Goal: Information Seeking & Learning: Find specific fact

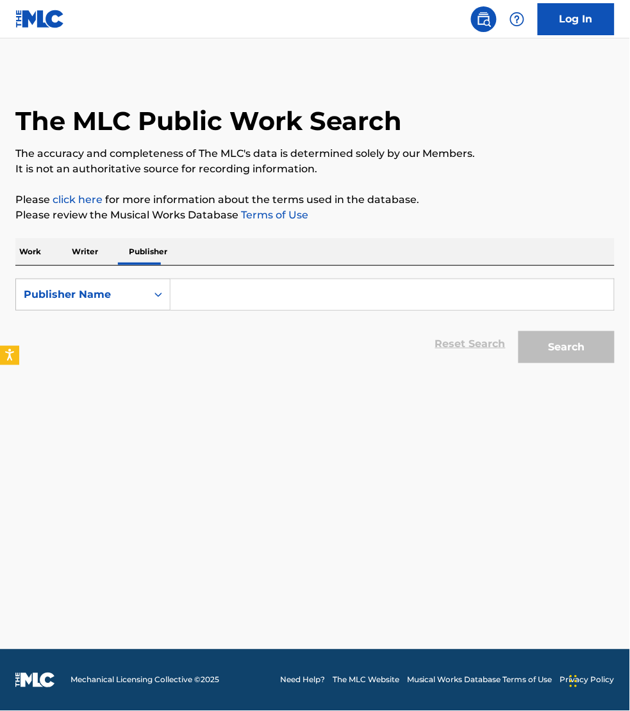
click at [29, 253] on p "Work" at bounding box center [29, 251] width 29 height 27
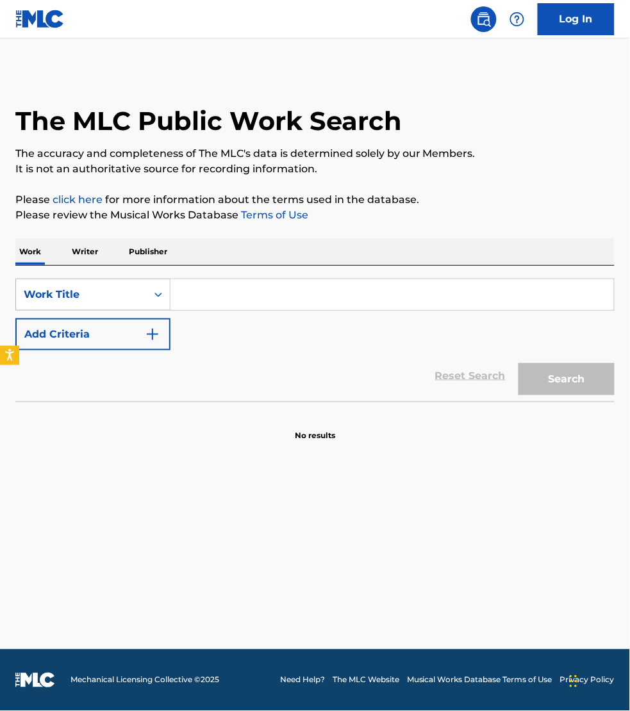
click at [59, 289] on div "Work Title" at bounding box center [81, 294] width 115 height 15
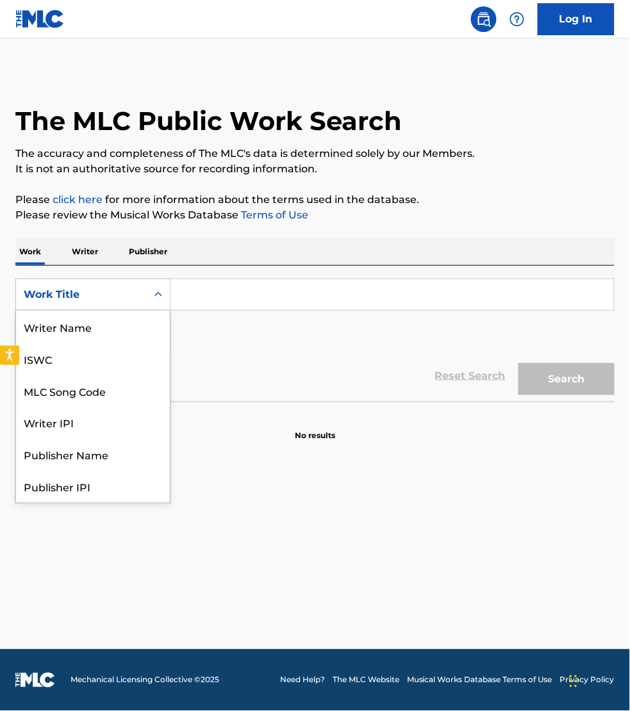
scroll to position [64, 0]
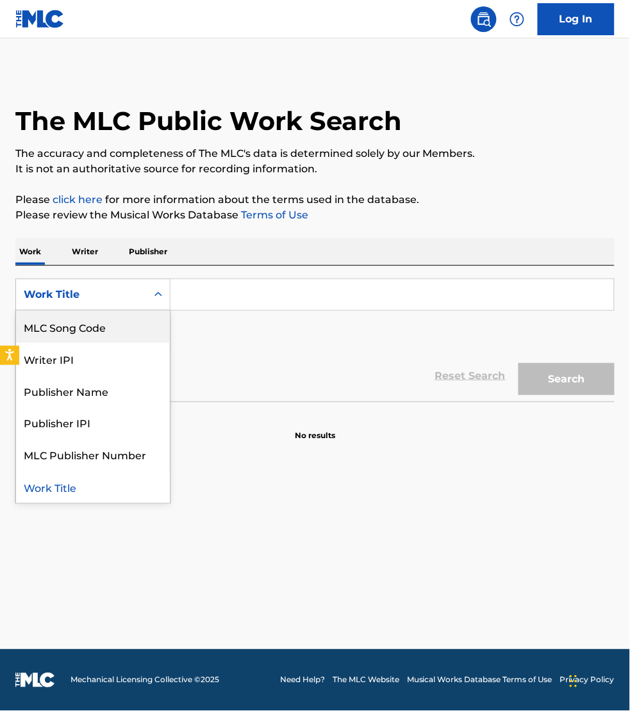
click at [67, 317] on div "MLC Song Code" at bounding box center [93, 327] width 154 height 32
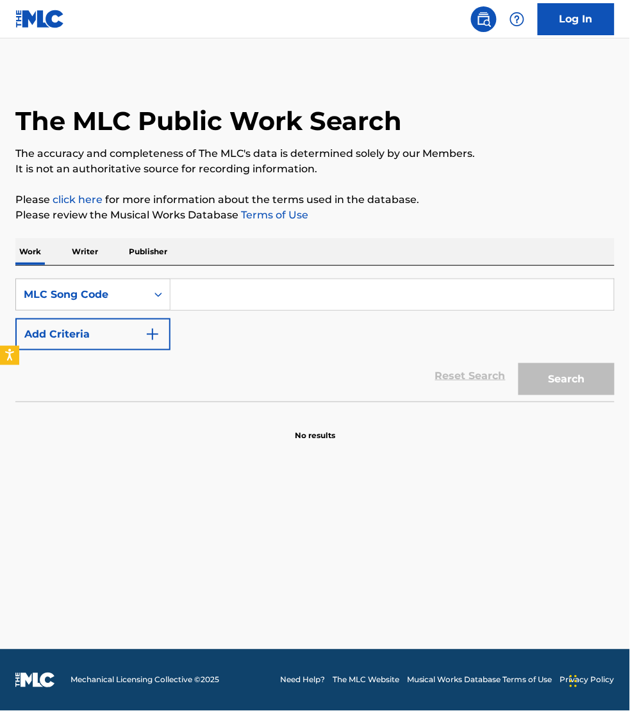
click at [185, 302] on input "Search Form" at bounding box center [391, 294] width 443 height 31
paste input "P81200"
type input "P81200"
click at [518, 363] on button "Search" at bounding box center [566, 379] width 96 height 32
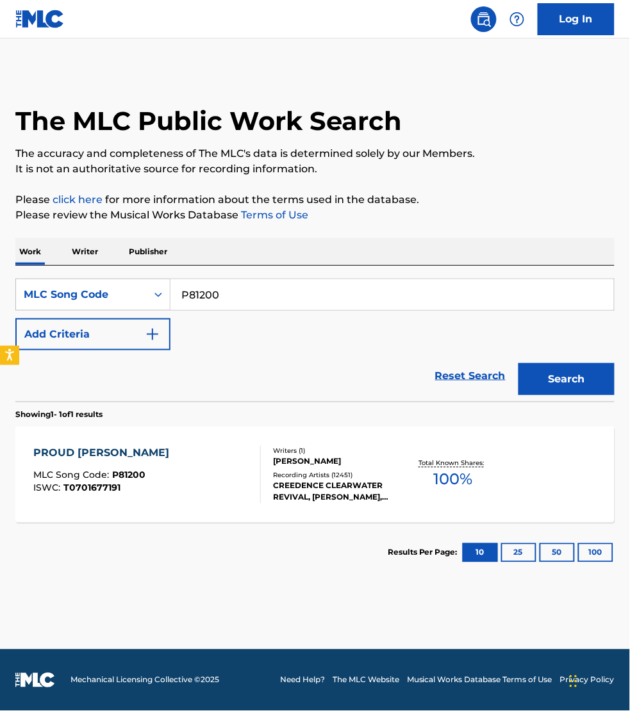
click at [215, 453] on div "PROUD [PERSON_NAME] MLC Song Code : P81200 ISWC : T0701677191" at bounding box center [146, 475] width 227 height 58
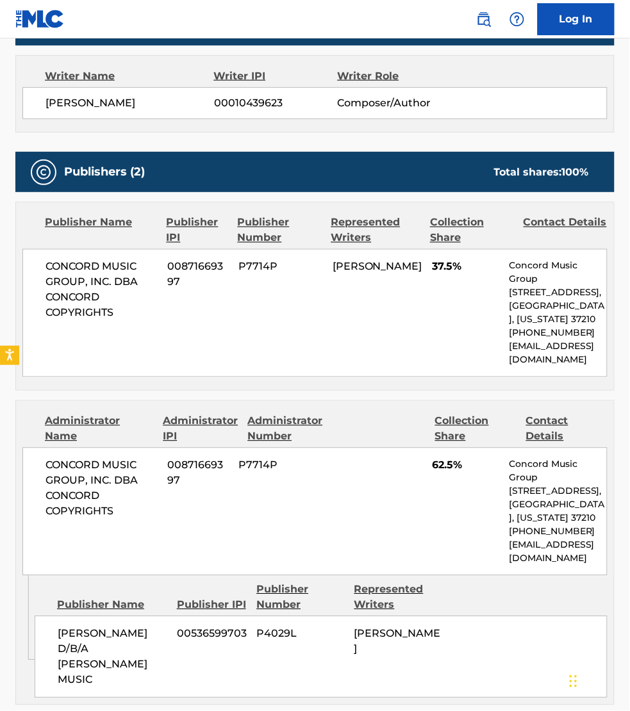
scroll to position [1141, 0]
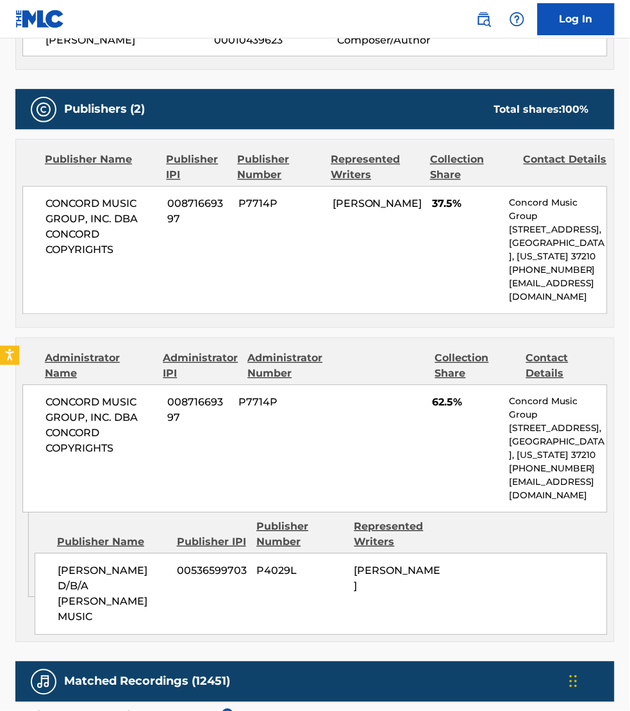
click at [2, 706] on div "< Back to public search results Copy work link PROUD [PERSON_NAME] Work Detail …" at bounding box center [315, 31] width 630 height 2205
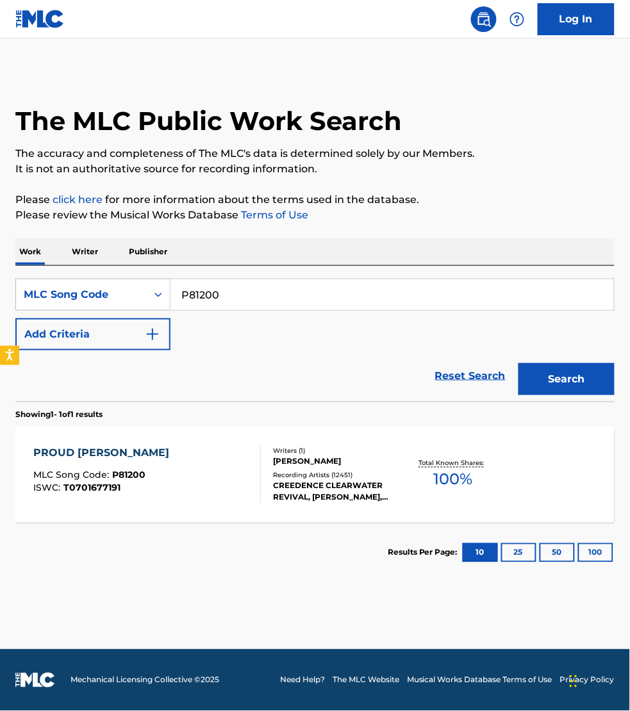
click at [252, 292] on input "P81200" at bounding box center [391, 294] width 443 height 31
paste input "LT1B8I"
type input "LT1B8I"
click at [518, 363] on button "Search" at bounding box center [566, 379] width 96 height 32
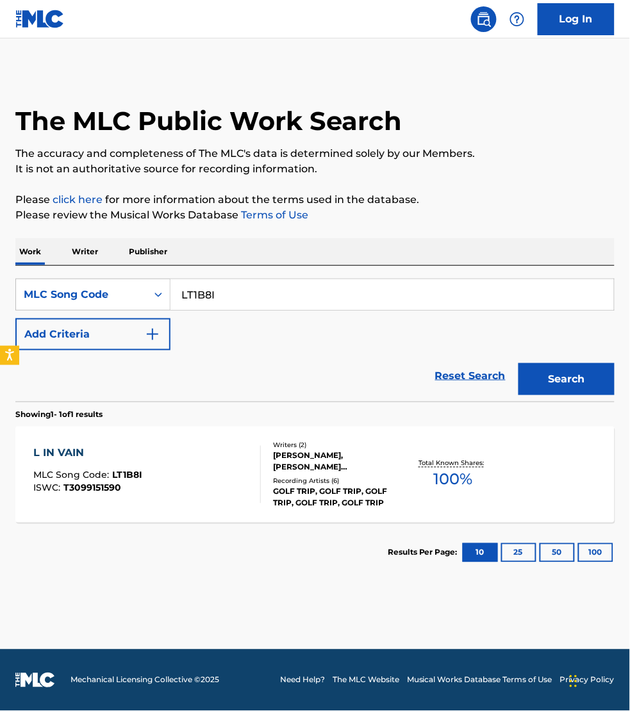
click at [216, 479] on div "L IN VAIN MLC Song Code : LT1B8I ISWC : T3099151590" at bounding box center [146, 475] width 227 height 58
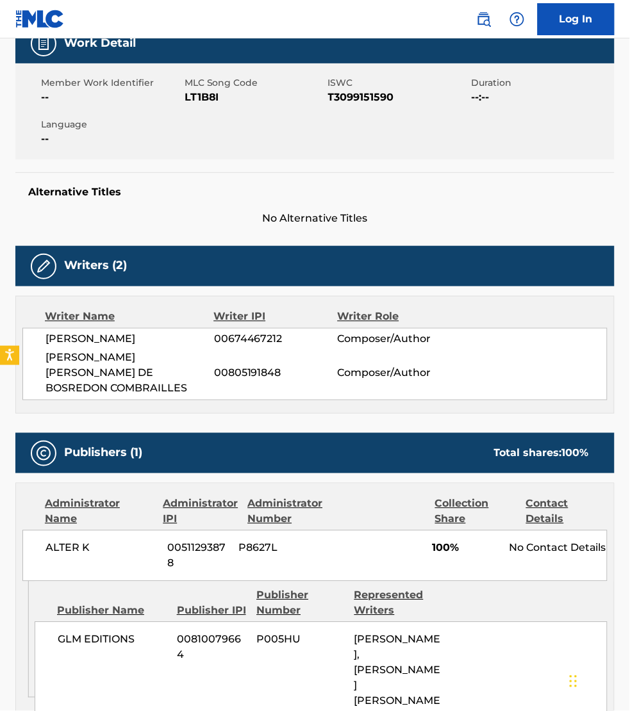
scroll to position [440, 0]
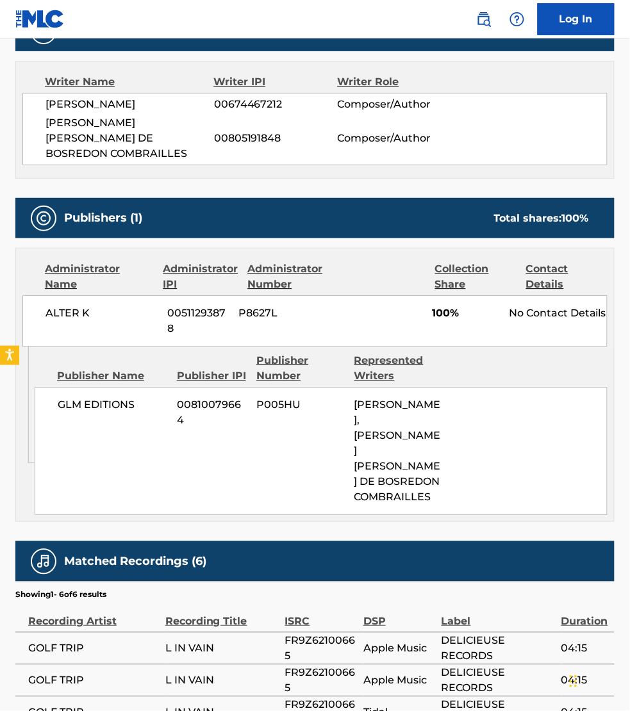
click at [616, 261] on div "< Back to public search results Copy work link L IN VAIN Work Detail Member Wor…" at bounding box center [315, 227] width 630 height 1195
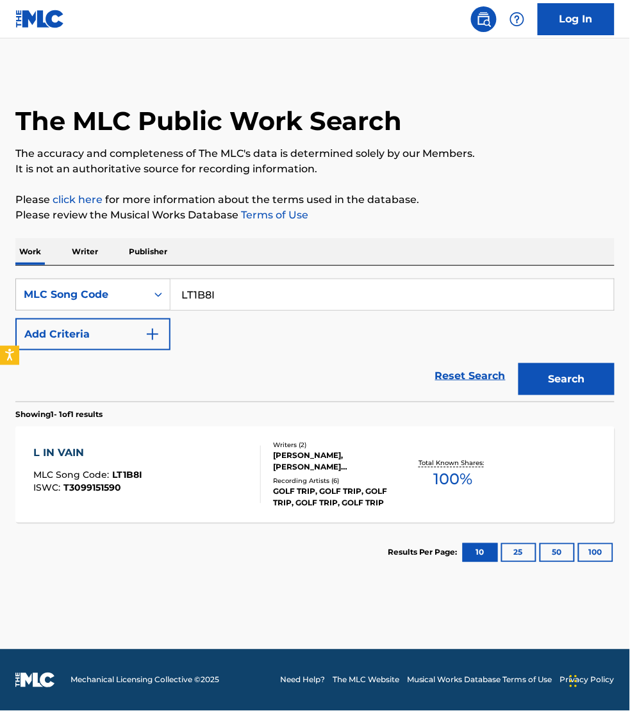
click at [235, 290] on input "LT1B8I" at bounding box center [391, 294] width 443 height 31
paste input "EA8BI8"
type input "EA8BI8"
click at [518, 363] on button "Search" at bounding box center [566, 379] width 96 height 32
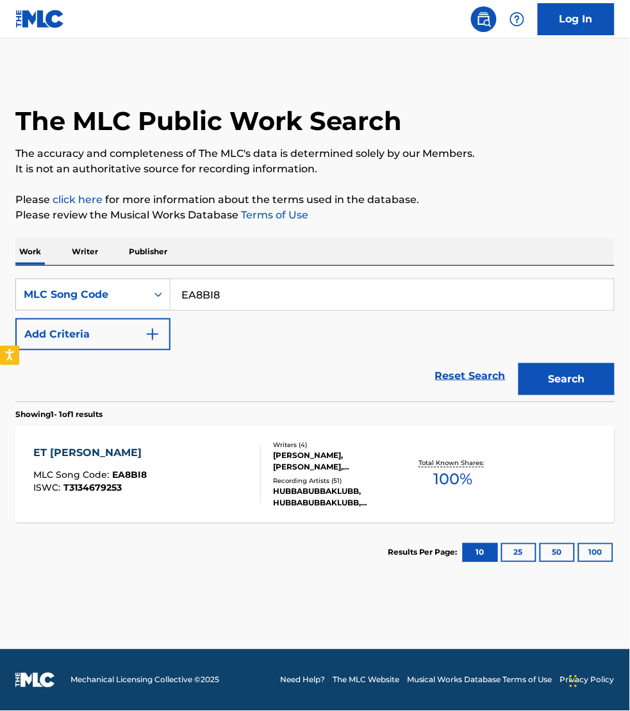
click at [218, 468] on div "ET [PERSON_NAME] MLC Song Code : EA8BI8 ISWC : T3134679253" at bounding box center [146, 475] width 227 height 58
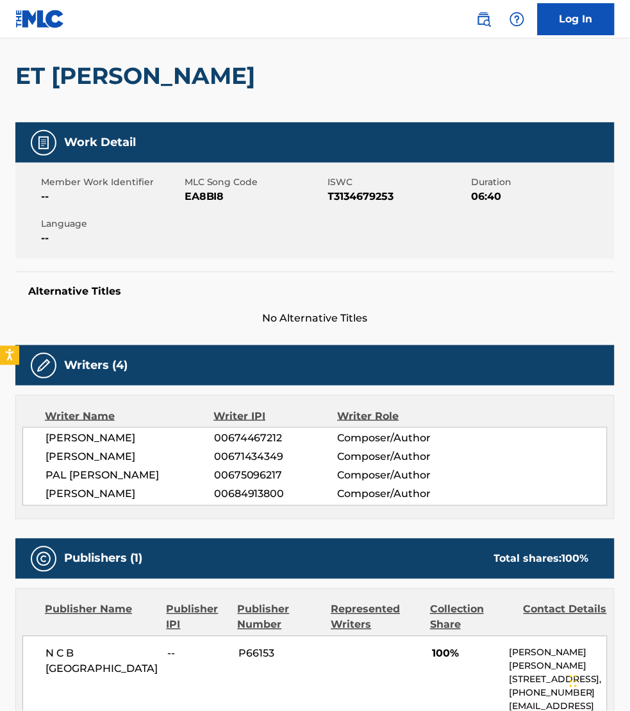
scroll to position [260, 0]
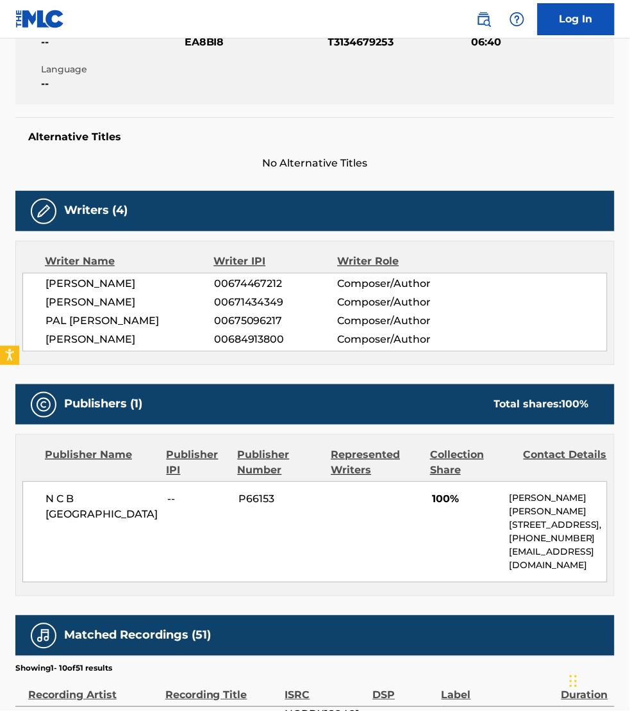
click at [599, 257] on div "Writer Name Writer IPI Writer Role" at bounding box center [314, 261] width 585 height 15
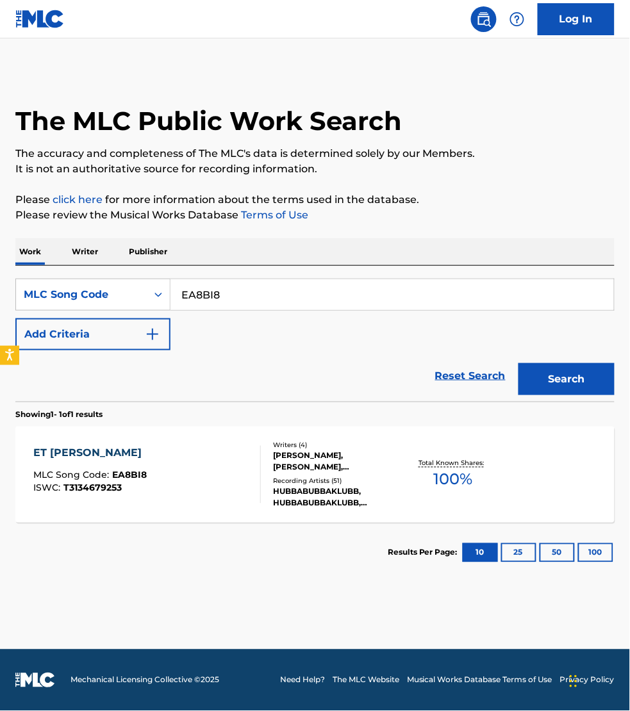
click at [235, 296] on input "EA8BI8" at bounding box center [391, 294] width 443 height 31
paste input "W385N2"
type input "W385N2"
click at [518, 363] on button "Search" at bounding box center [566, 379] width 96 height 32
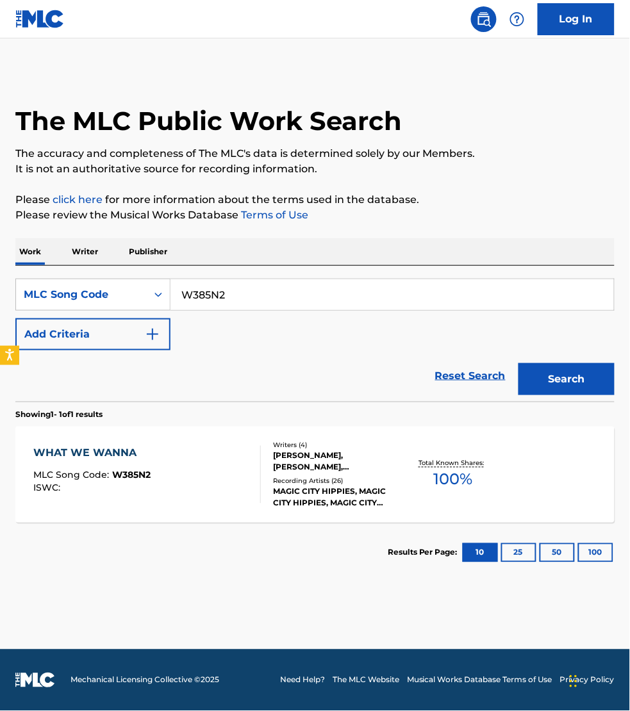
click at [229, 457] on div "WHAT WE WANNA MLC Song Code : W385N2 ISWC :" at bounding box center [146, 475] width 227 height 58
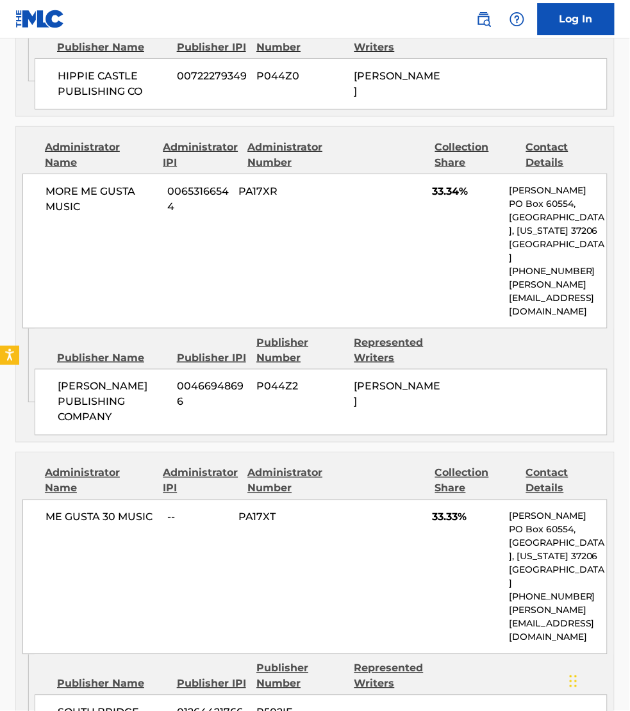
scroll to position [901, 0]
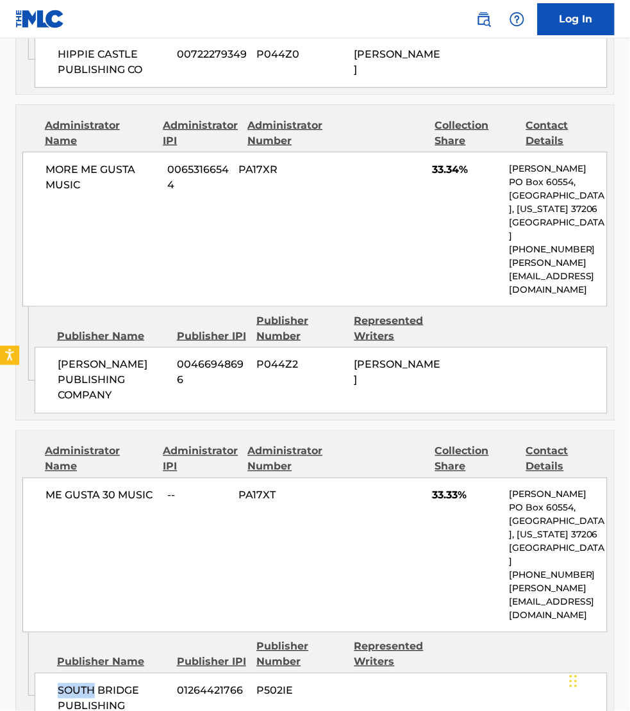
drag, startPoint x: 60, startPoint y: 614, endPoint x: 96, endPoint y: 620, distance: 37.0
click at [96, 684] on span "SOUTH BRIDGE PUBLISHING" at bounding box center [113, 699] width 110 height 31
drag, startPoint x: 126, startPoint y: 628, endPoint x: 58, endPoint y: 619, distance: 68.5
click at [58, 684] on span "SOUTH BRIDGE PUBLISHING" at bounding box center [113, 699] width 110 height 31
copy span "SOUTH BRIDGE PUBLISHING"
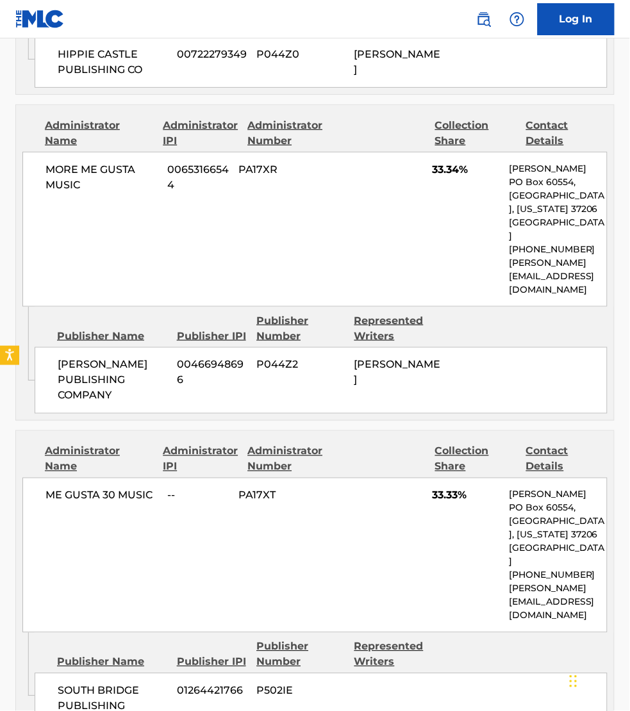
click at [498, 652] on div "Admin Original Publisher Connecting Line Publisher Name Publisher IPI Publisher…" at bounding box center [315, 682] width 598 height 98
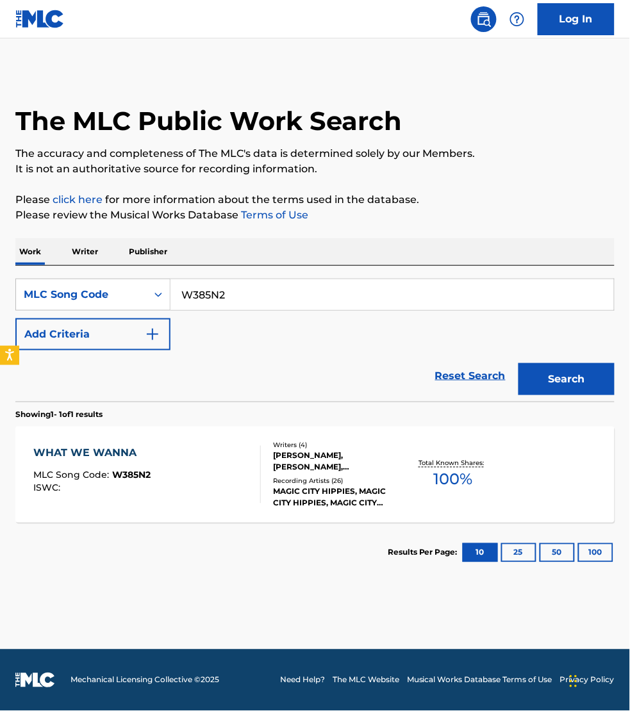
click at [242, 305] on input "W385N2" at bounding box center [391, 294] width 443 height 31
paste input "S718A"
type input "S718A2"
click at [518, 363] on button "Search" at bounding box center [566, 379] width 96 height 32
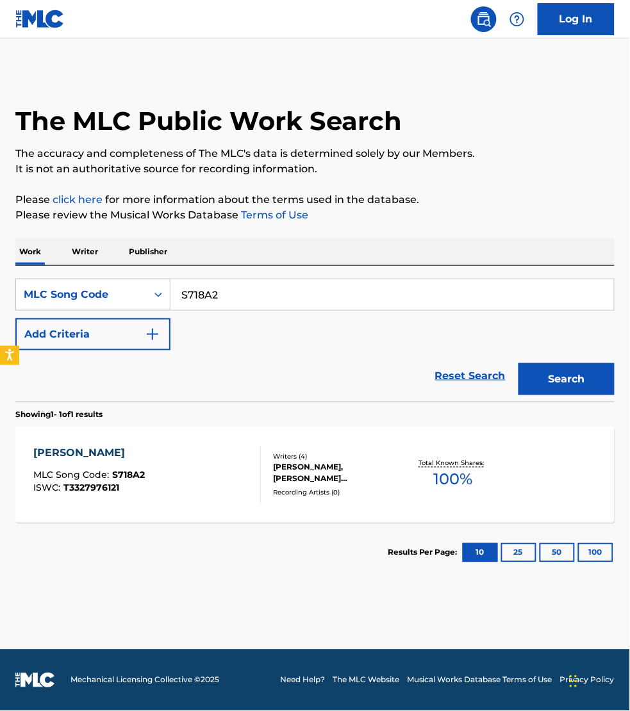
click at [215, 471] on div "[PERSON_NAME] MLC Song Code : S718A2 ISWC : T3327976121" at bounding box center [146, 475] width 227 height 58
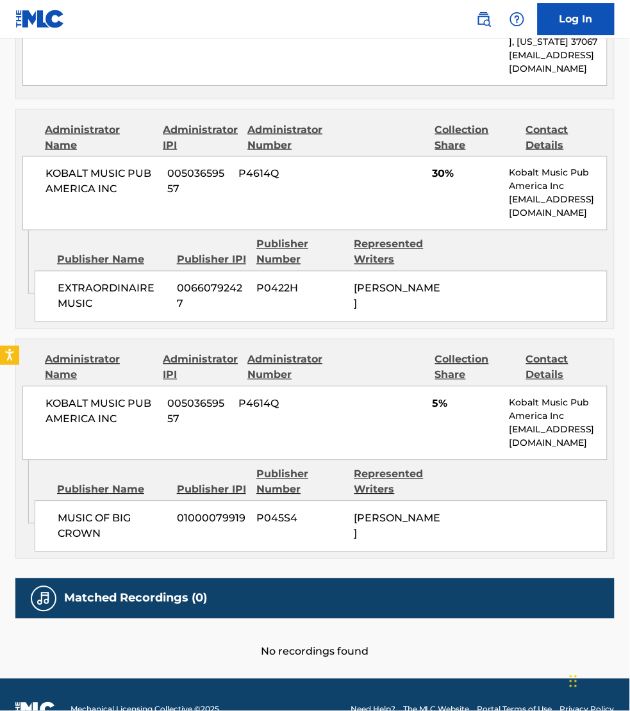
scroll to position [1101, 0]
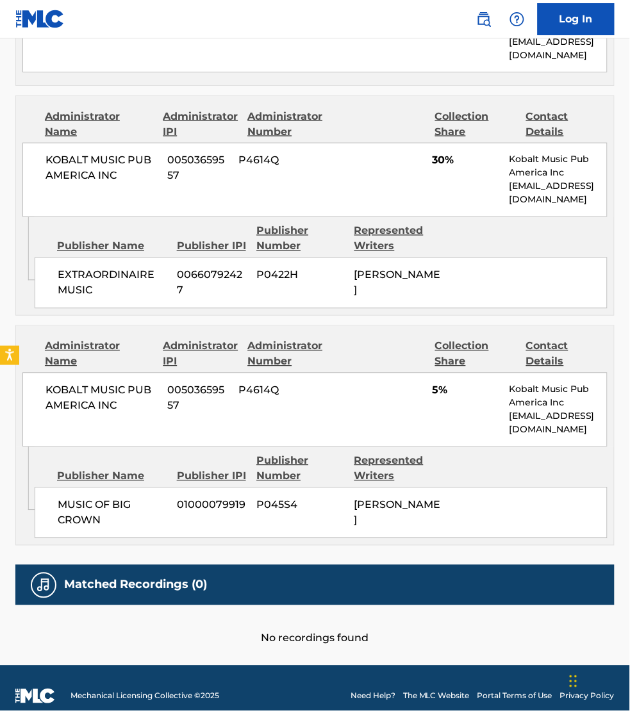
click at [606, 339] on div "Contact Details" at bounding box center [566, 354] width 81 height 31
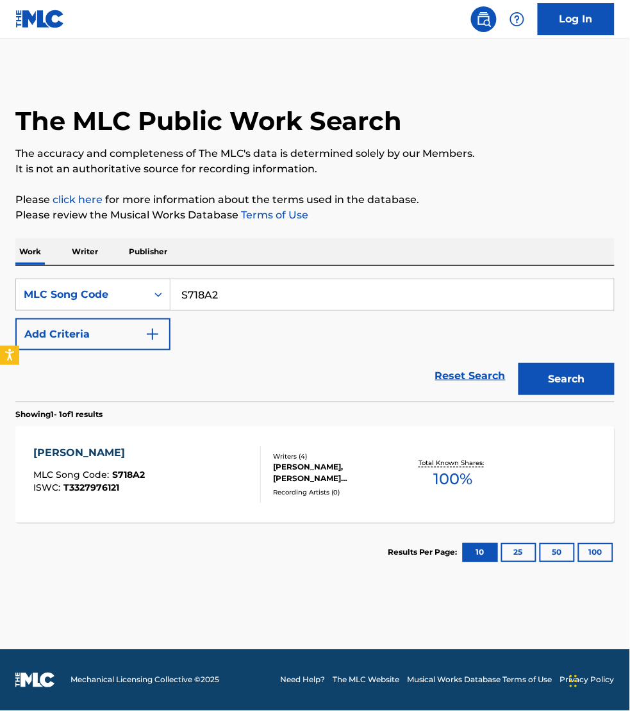
click at [224, 285] on input "S718A2" at bounding box center [391, 294] width 443 height 31
paste input "QA50S4"
type input "QA50S4"
click at [518, 363] on button "Search" at bounding box center [566, 379] width 96 height 32
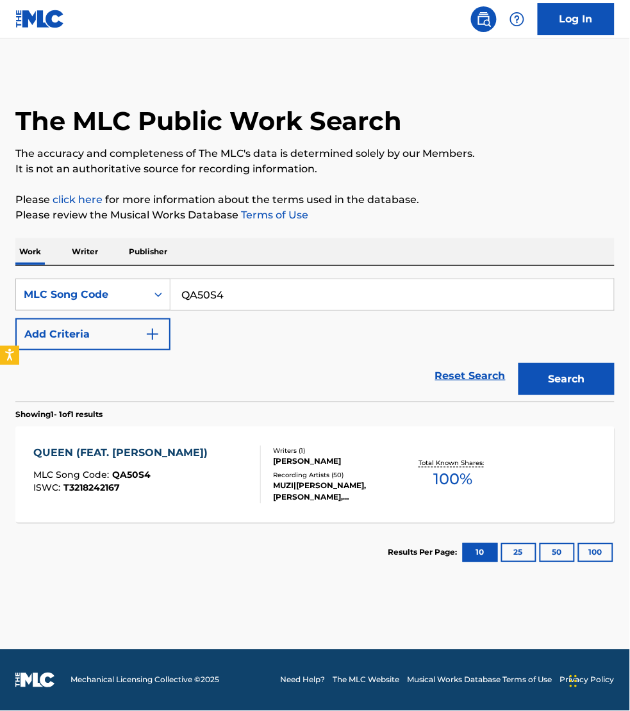
click at [250, 481] on div at bounding box center [255, 475] width 10 height 58
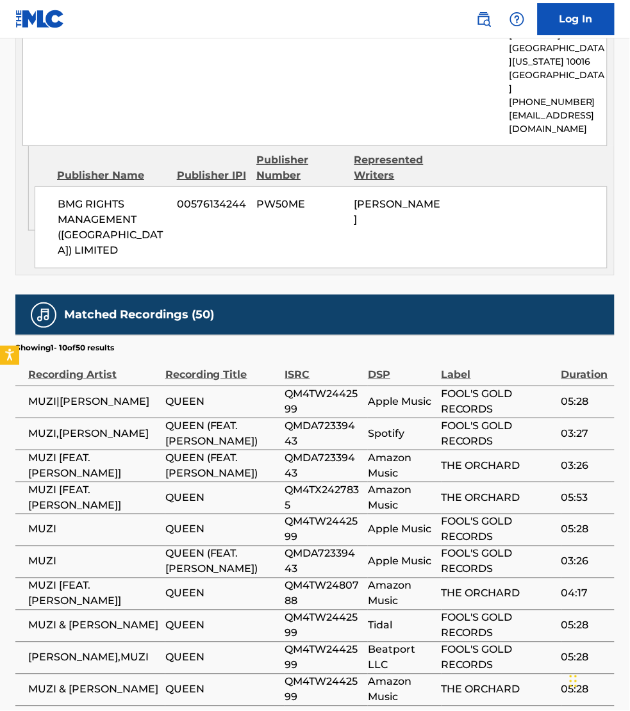
scroll to position [761, 0]
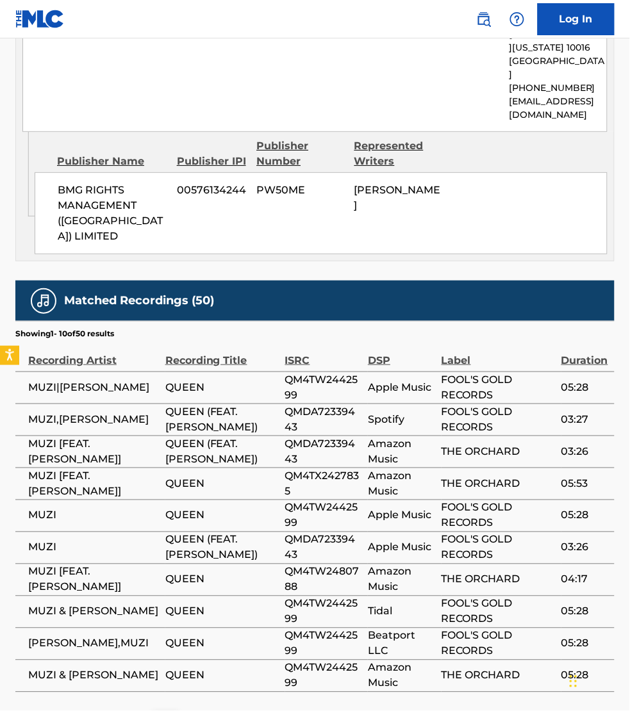
drag, startPoint x: 604, startPoint y: 231, endPoint x: 595, endPoint y: 228, distance: 10.1
click at [604, 231] on div "Work Detail Member Work Identifier -- MLC Song Code QA50S4 ISWC T3218242167 Dur…" at bounding box center [314, 117] width 599 height 1242
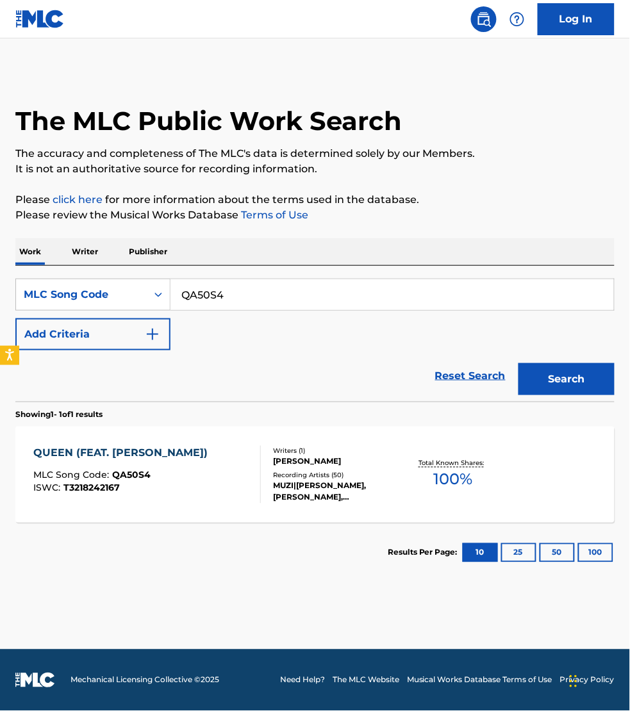
click at [219, 293] on input "QA50S4" at bounding box center [391, 294] width 443 height 31
paste input "DC0SS0"
type input "DC0SS0"
click at [518, 363] on button "Search" at bounding box center [566, 379] width 96 height 32
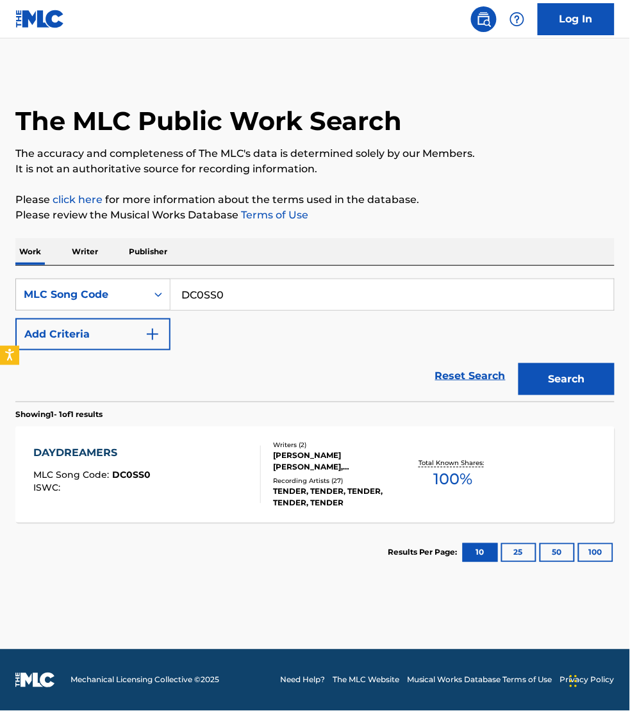
click at [202, 476] on div "DAYDREAMERS MLC Song Code : DC0SS0 ISWC :" at bounding box center [146, 475] width 227 height 58
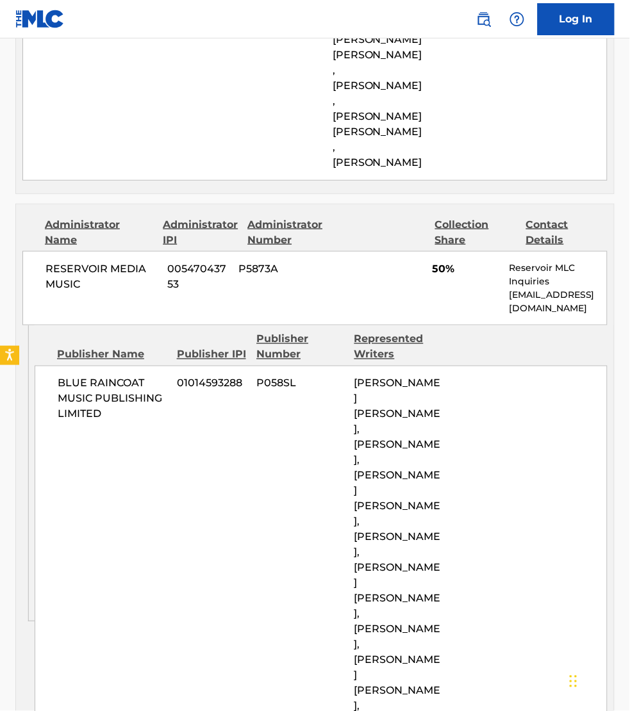
scroll to position [981, 0]
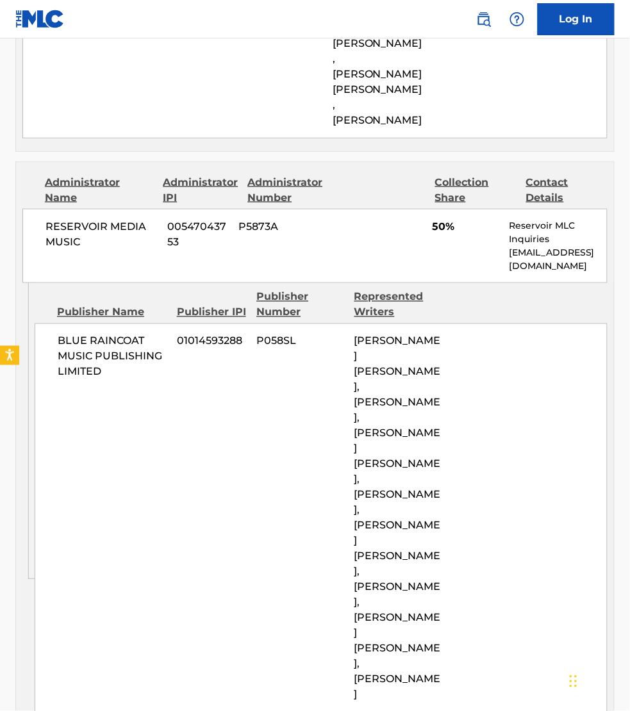
click at [607, 427] on div "BLUE RAINCOAT MUSIC PUBLISHING LIMITED 01014593288 P058SL [PERSON_NAME] [PERSON…" at bounding box center [321, 519] width 573 height 390
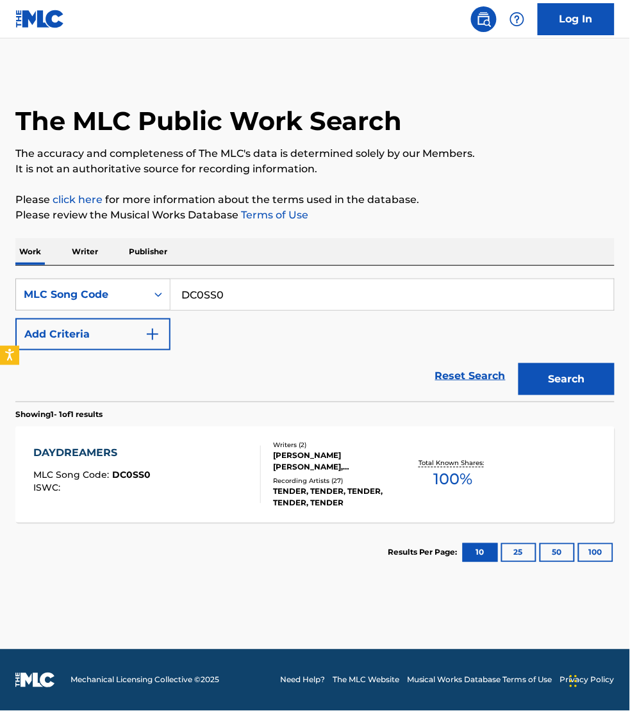
click at [242, 294] on input "DC0SS0" at bounding box center [391, 294] width 443 height 31
paste input "SB910T"
type input "SB910T"
click at [518, 363] on button "Search" at bounding box center [566, 379] width 96 height 32
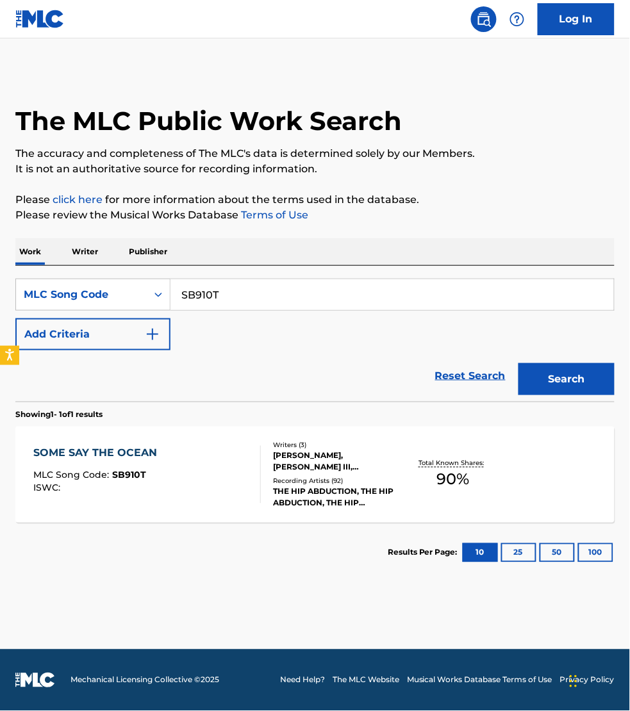
click at [229, 467] on div "SOME SAY THE OCEAN MLC Song Code : SB910T ISWC :" at bounding box center [146, 475] width 227 height 58
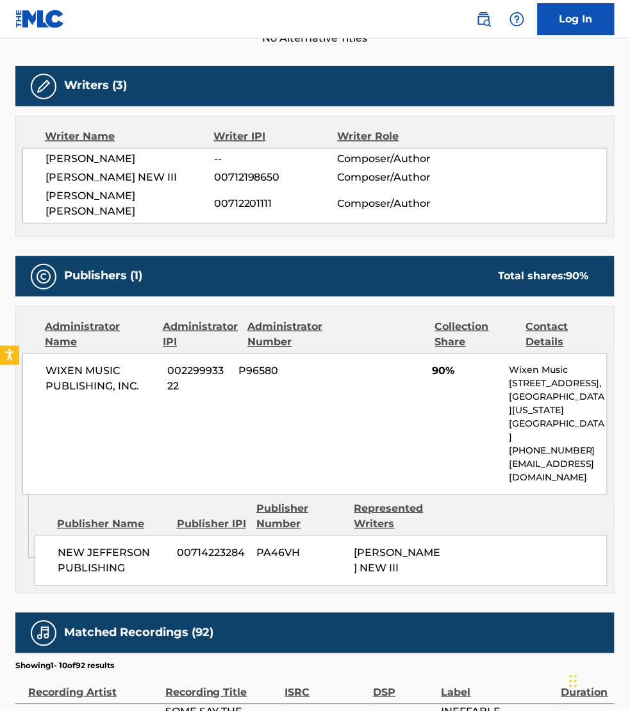
scroll to position [540, 0]
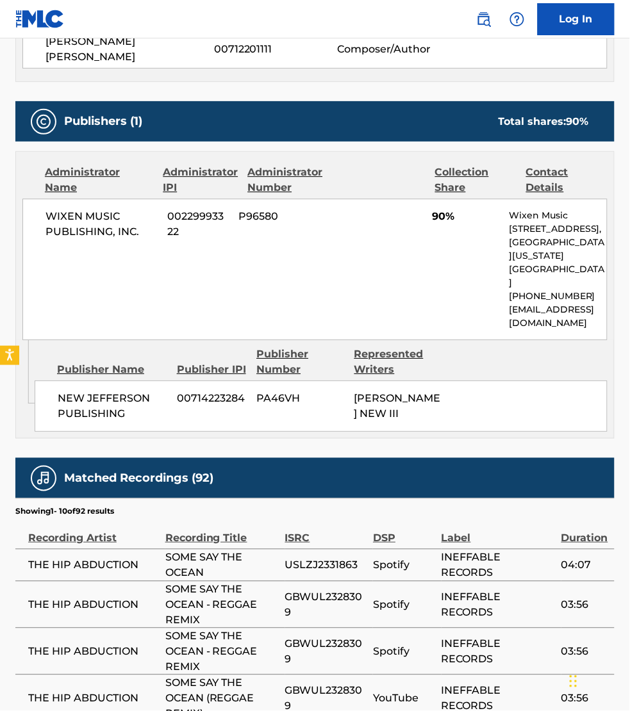
click at [597, 347] on div "Publisher Name Publisher IPI Publisher Number Represented Writers" at bounding box center [321, 362] width 573 height 31
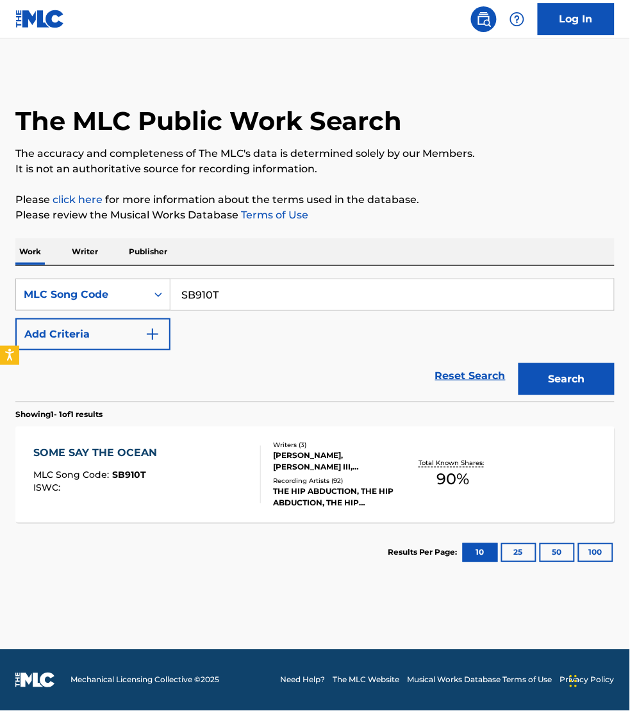
click at [235, 290] on input "SB910T" at bounding box center [391, 294] width 443 height 31
paste input "A3199"
type input "SA3199"
click at [518, 363] on button "Search" at bounding box center [566, 379] width 96 height 32
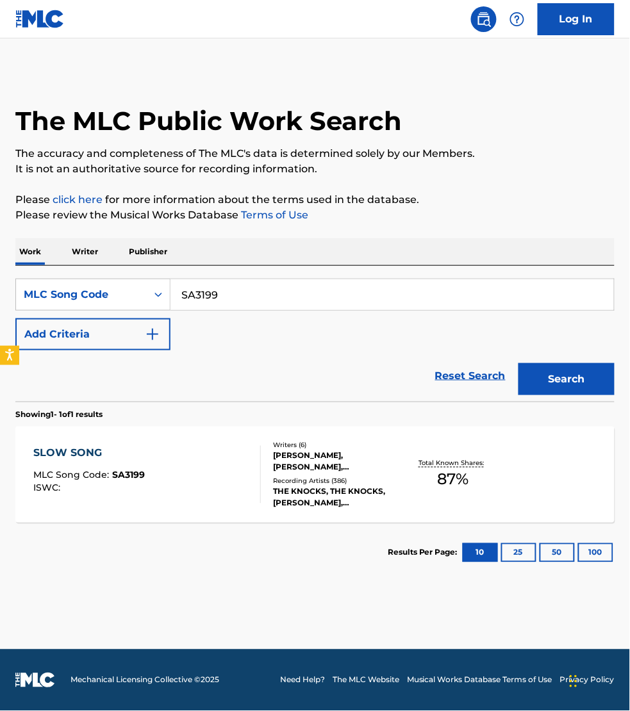
click at [249, 472] on div "SLOW SONG MLC Song Code : SA3199 ISWC :" at bounding box center [146, 475] width 227 height 58
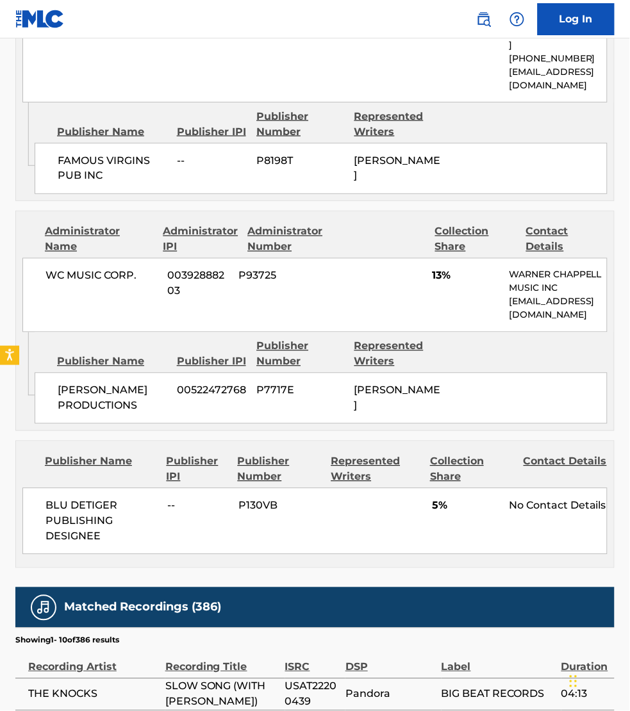
scroll to position [1982, 0]
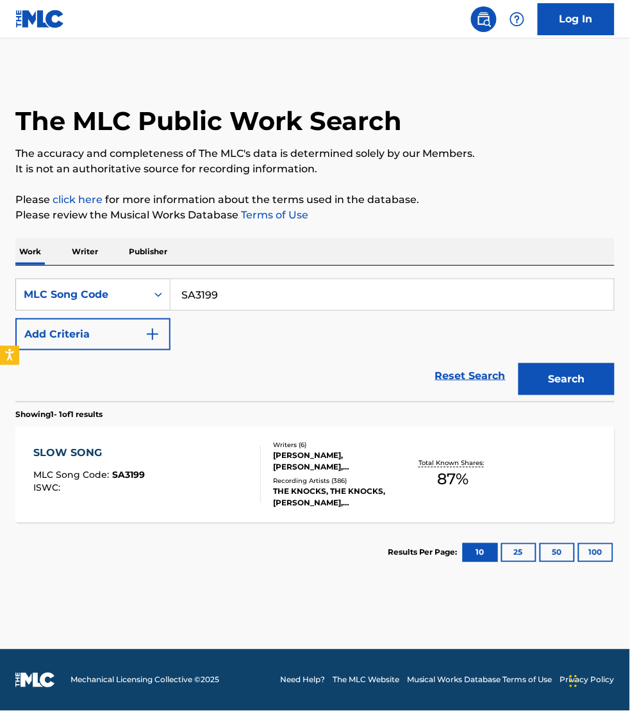
click at [238, 290] on input "SA3199" at bounding box center [391, 294] width 443 height 31
paste input "BVCBJL"
click at [518, 363] on button "Search" at bounding box center [566, 379] width 96 height 32
click at [240, 292] on input "BVCBJL" at bounding box center [391, 294] width 443 height 31
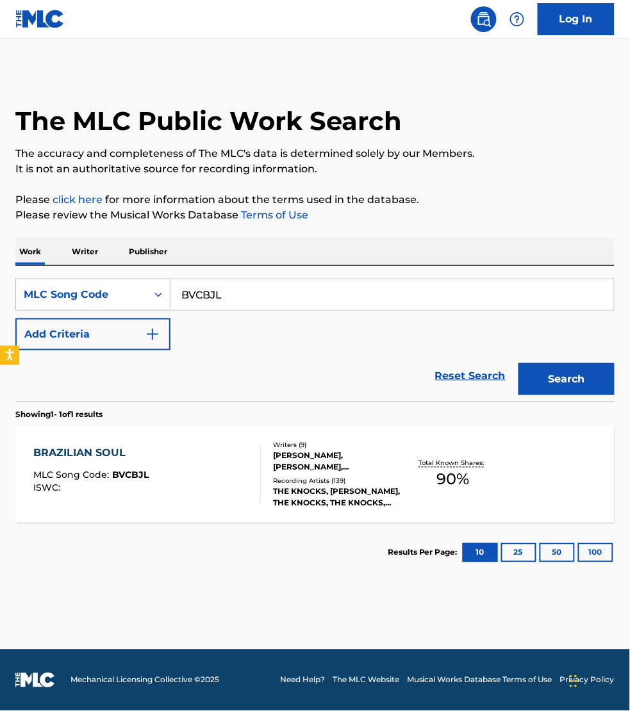
click at [240, 292] on input "BVCBJL" at bounding box center [391, 294] width 443 height 31
paste input "A3785"
click at [518, 363] on button "Search" at bounding box center [566, 379] width 96 height 32
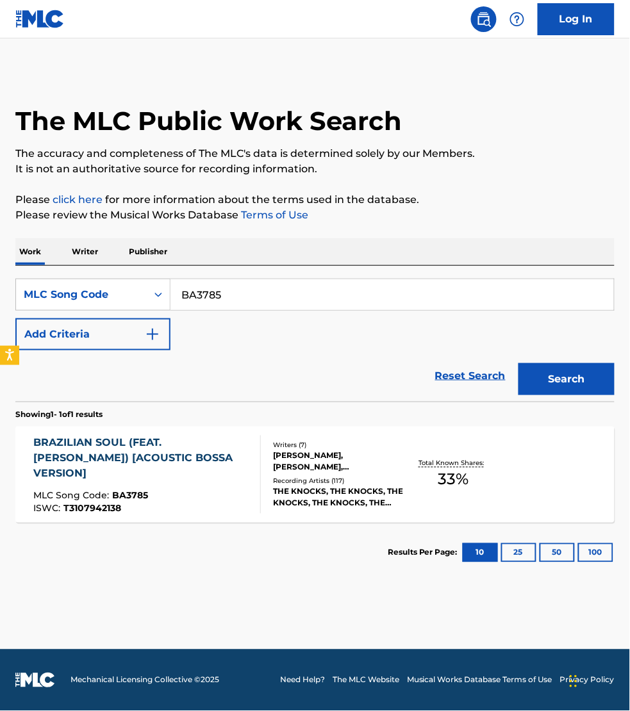
click at [282, 297] on input "BA3785" at bounding box center [391, 294] width 443 height 31
paste input "VCBJL"
type input "BVCBJL"
click at [518, 363] on button "Search" at bounding box center [566, 379] width 96 height 32
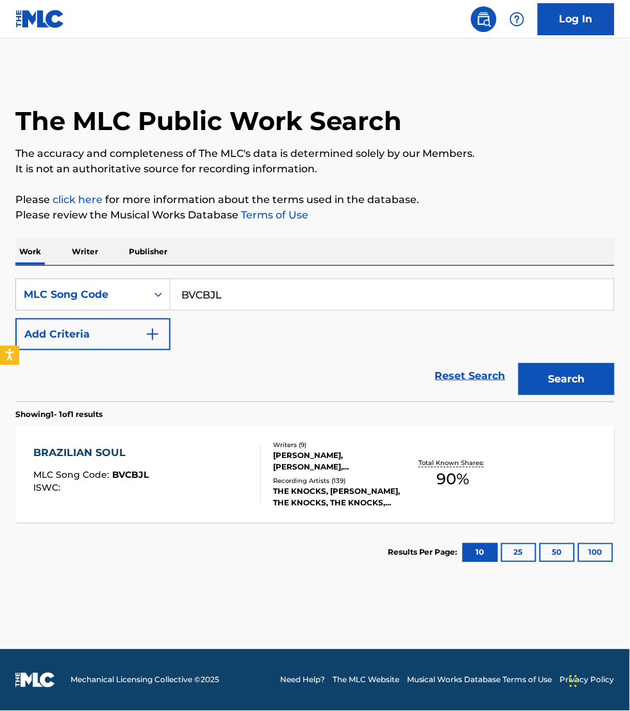
click at [196, 488] on div "BRAZILIAN SOUL MLC Song Code : BVCBJL ISWC :" at bounding box center [146, 475] width 227 height 58
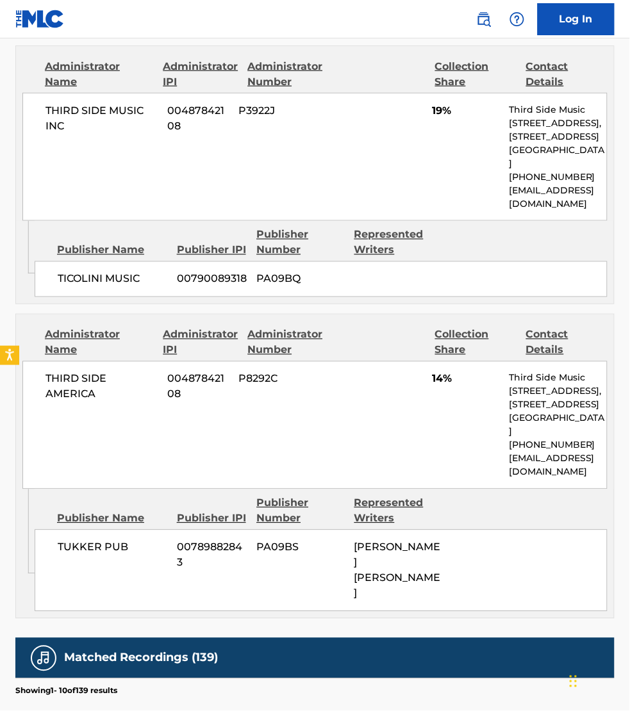
scroll to position [1902, 0]
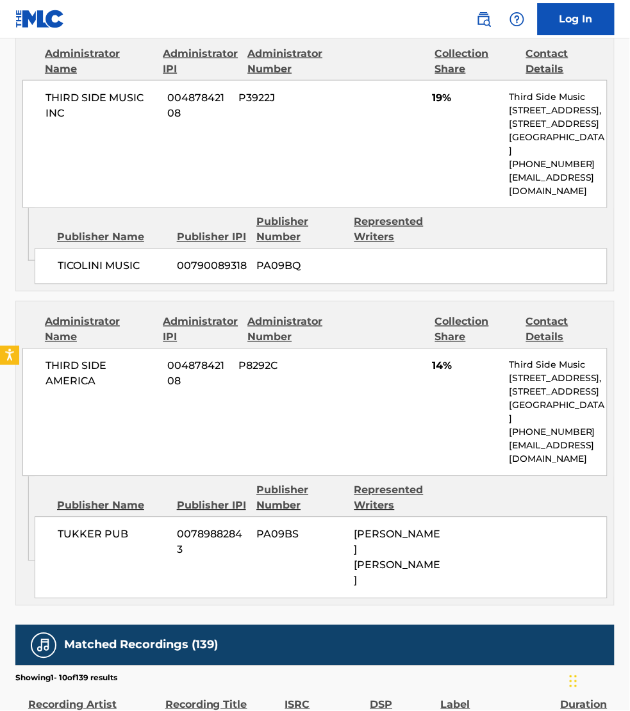
click at [600, 302] on div "Administrator Name Administrator IPI Administrator Number Collection Share Cont…" at bounding box center [315, 389] width 598 height 175
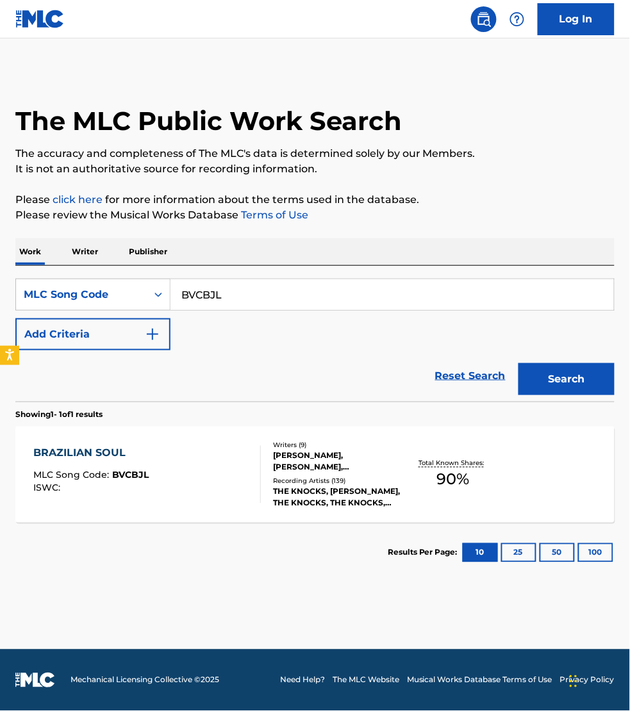
click at [245, 285] on input "BVCBJL" at bounding box center [391, 294] width 443 height 31
paste input "A3785"
type input "BA3785"
click at [518, 363] on button "Search" at bounding box center [566, 379] width 96 height 32
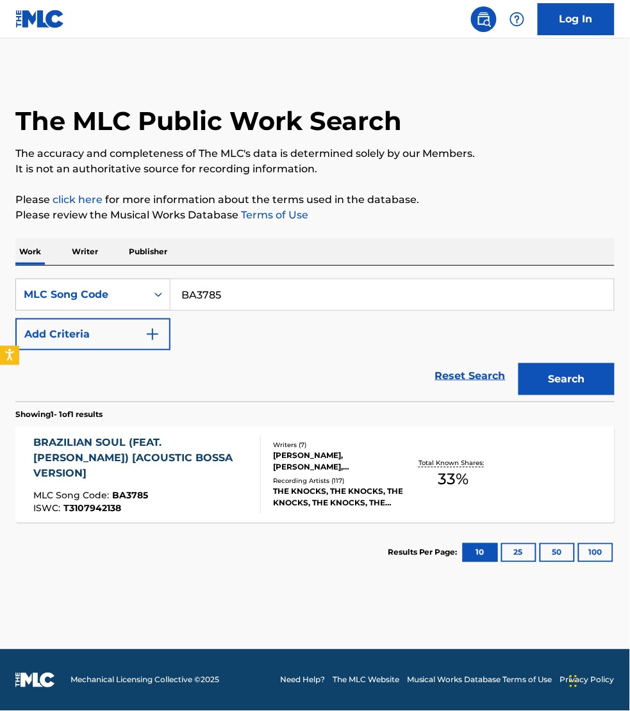
click at [206, 493] on div "MLC Song Code : BA3785" at bounding box center [141, 498] width 217 height 13
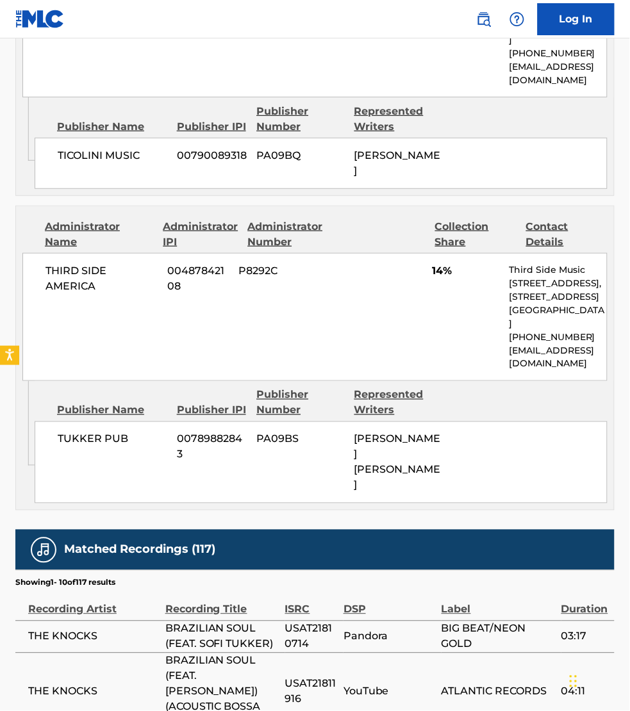
scroll to position [1001, 0]
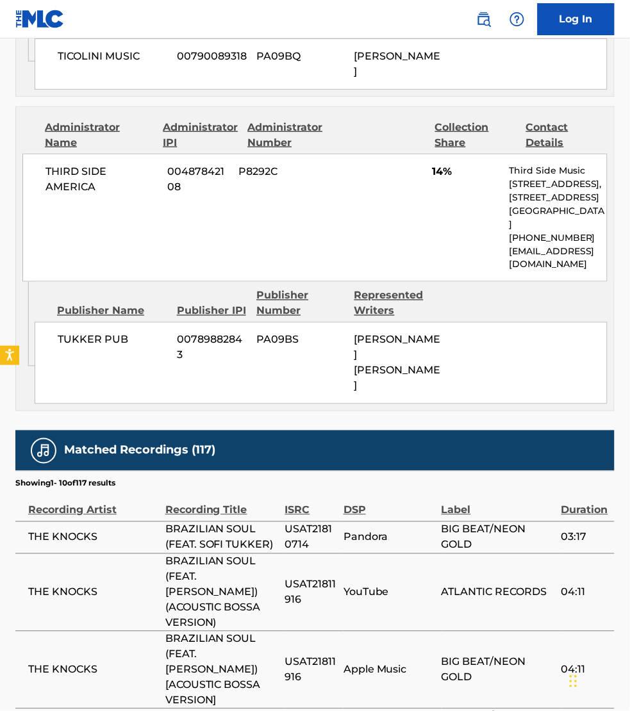
click at [29, 709] on td "THE KNOCKS" at bounding box center [90, 725] width 150 height 32
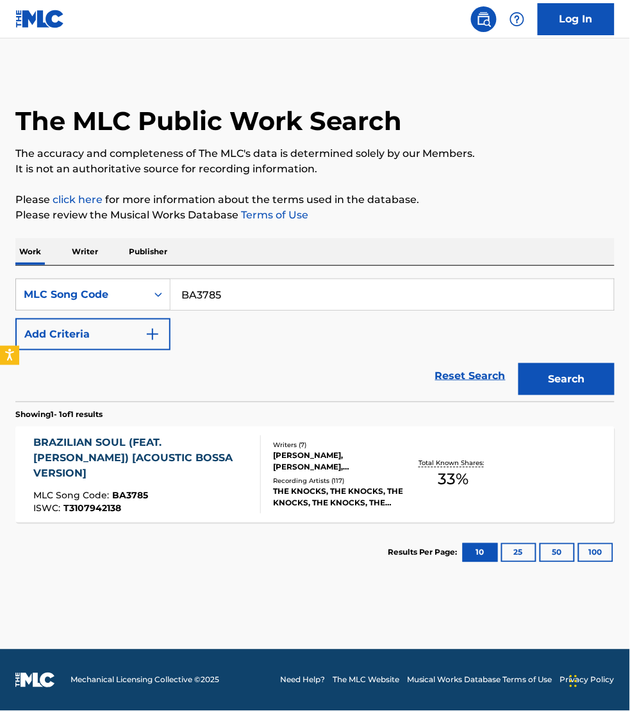
click at [254, 295] on input "BA3785" at bounding box center [391, 294] width 443 height 31
paste input "CA796S"
type input "CA796S"
click at [518, 363] on button "Search" at bounding box center [566, 379] width 96 height 32
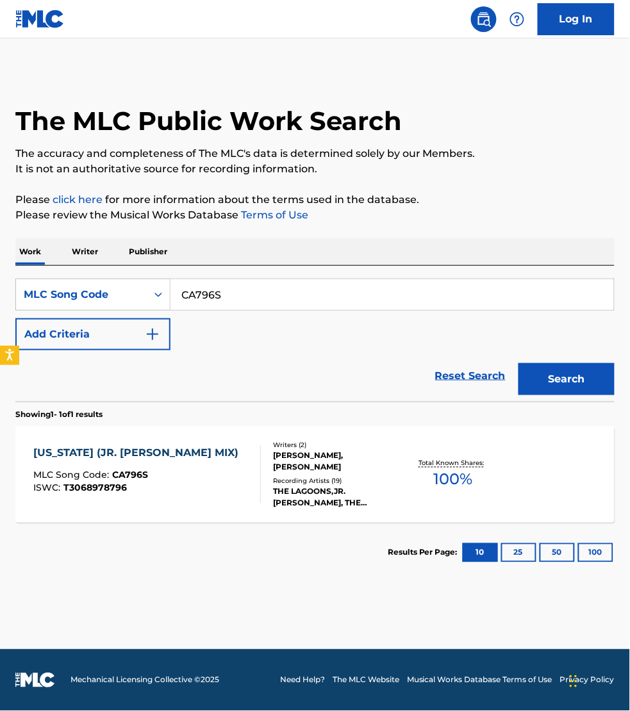
click at [242, 484] on div "[US_STATE] (JR. [PERSON_NAME] MIX) MLC Song Code : CA796S ISWC : T3068978796" at bounding box center [146, 475] width 227 height 58
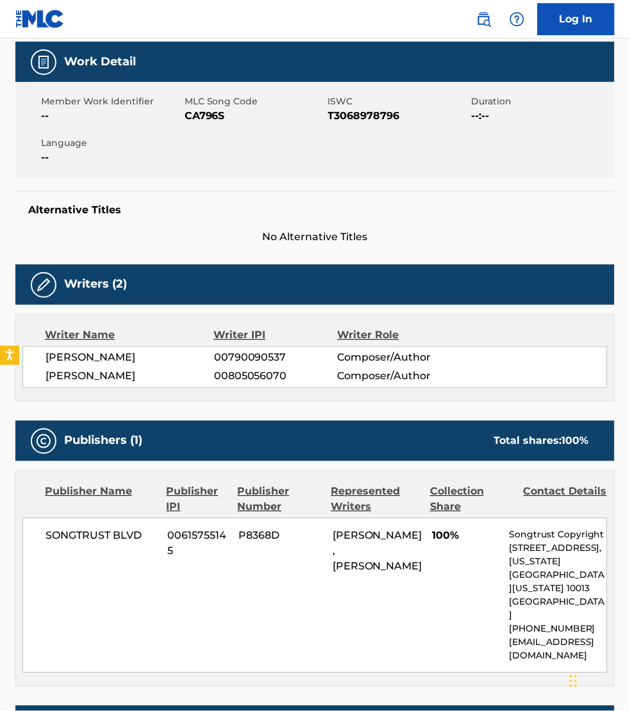
scroll to position [260, 0]
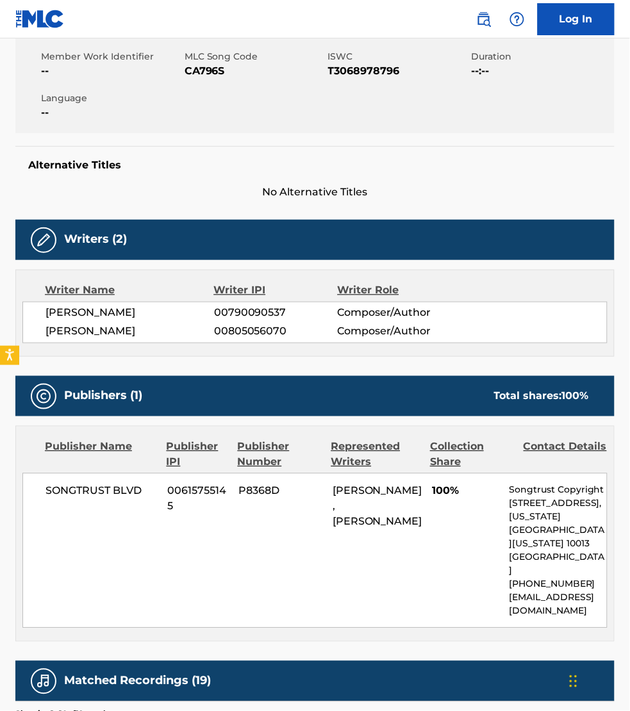
click at [494, 631] on div "Work Detail Member Work Identifier -- MLC Song Code CA796S ISWC T3068978796 Dur…" at bounding box center [314, 595] width 599 height 1196
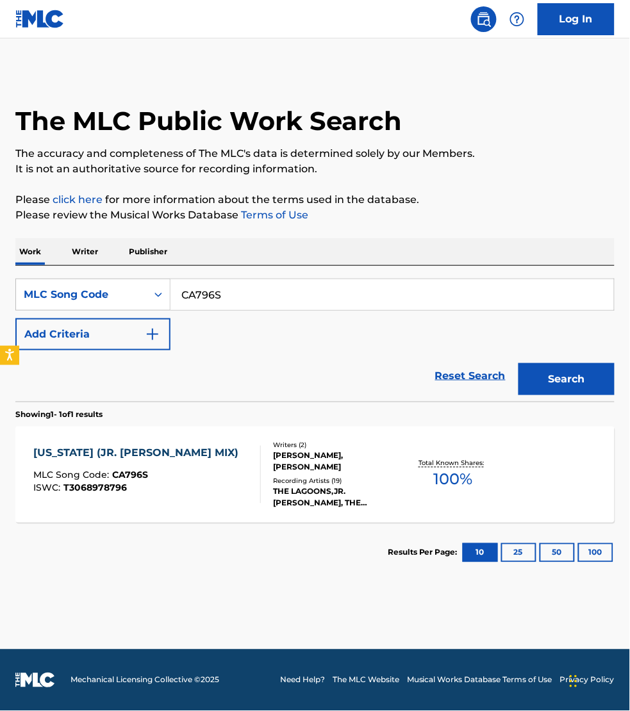
click at [241, 299] on input "CA796S" at bounding box center [391, 294] width 443 height 31
paste input "PVB63D"
type input "PVB63D"
click at [518, 363] on button "Search" at bounding box center [566, 379] width 96 height 32
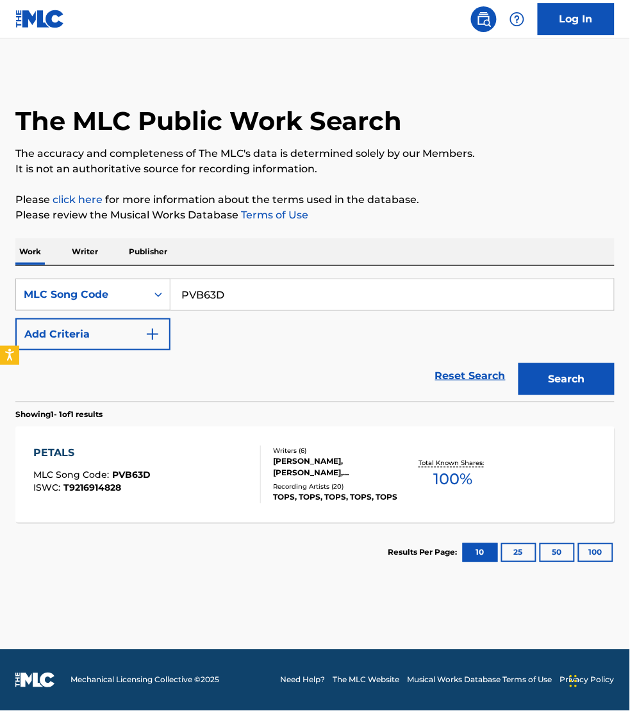
click at [233, 469] on div "PETALS MLC Song Code : PVB63D ISWC : T9216914828" at bounding box center [146, 475] width 227 height 58
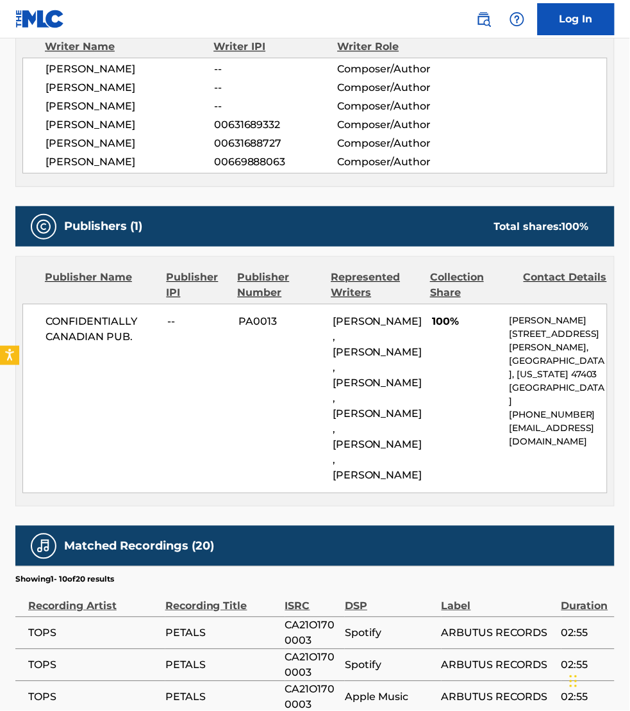
scroll to position [481, 0]
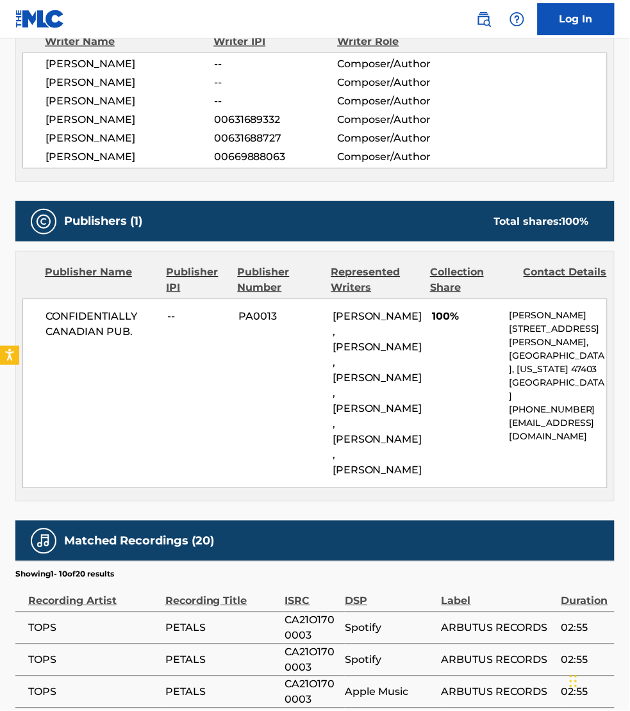
click at [629, 240] on div "< Back to public search results Copy work link PETALS Work Detail Member Work I…" at bounding box center [315, 284] width 630 height 1389
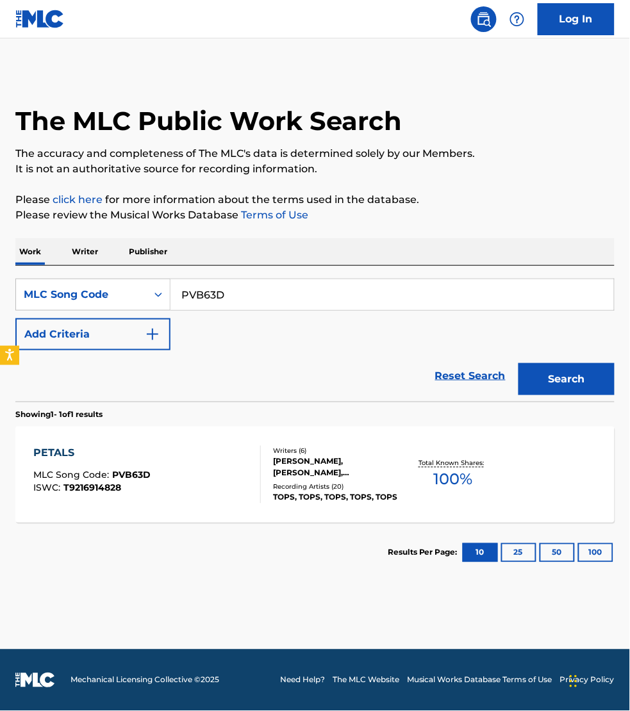
click at [232, 296] on input "PVB63D" at bounding box center [391, 294] width 443 height 31
paste input "I32545"
type input "I32545"
click at [518, 363] on button "Search" at bounding box center [566, 379] width 96 height 32
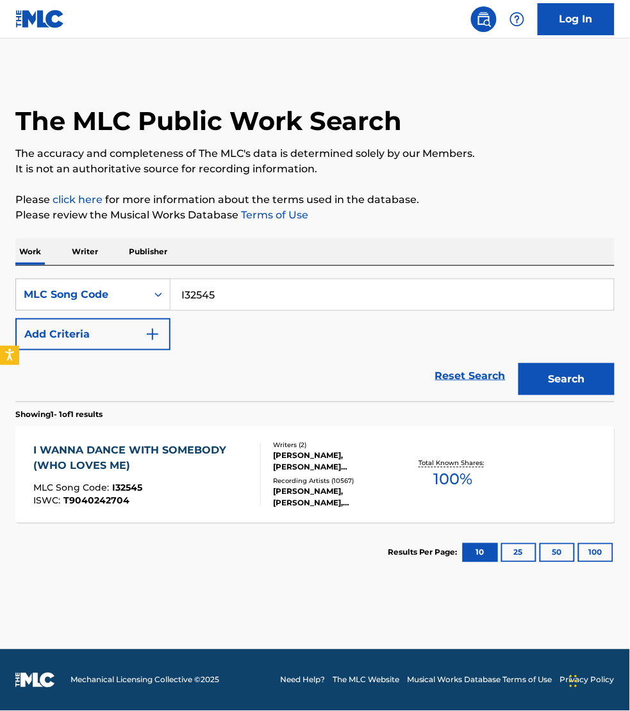
click at [247, 462] on div "I WANNA DANCE WITH SOMEBODY (WHO LOVES ME)" at bounding box center [141, 458] width 217 height 31
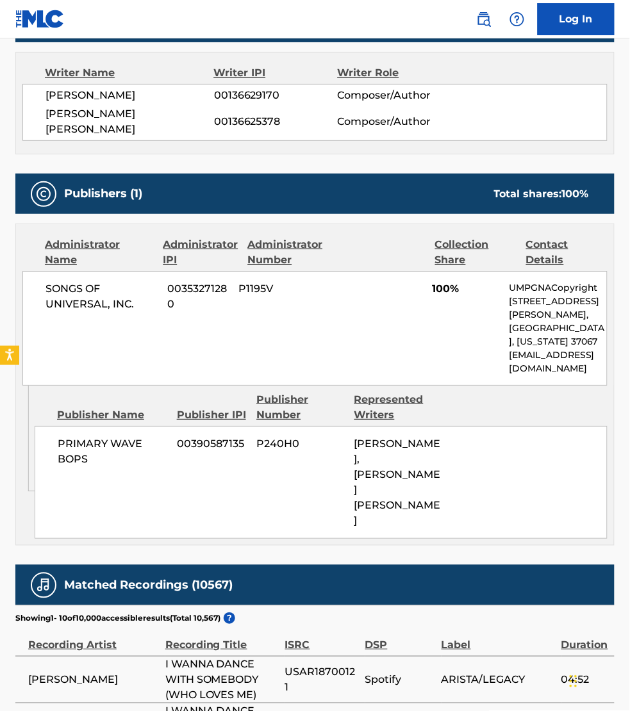
scroll to position [1402, 0]
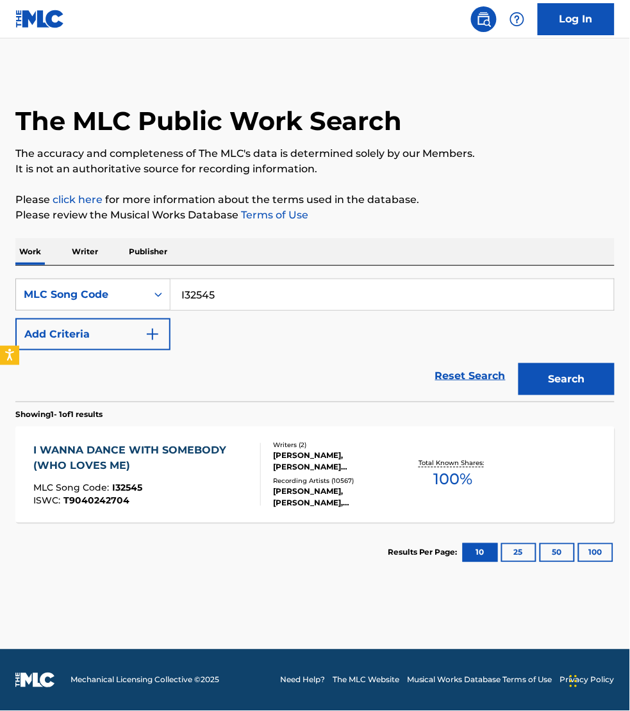
click at [234, 293] on input "I32545" at bounding box center [391, 294] width 443 height 31
paste input "TVFP"
type input "TVFP45"
click at [518, 363] on button "Search" at bounding box center [566, 379] width 96 height 32
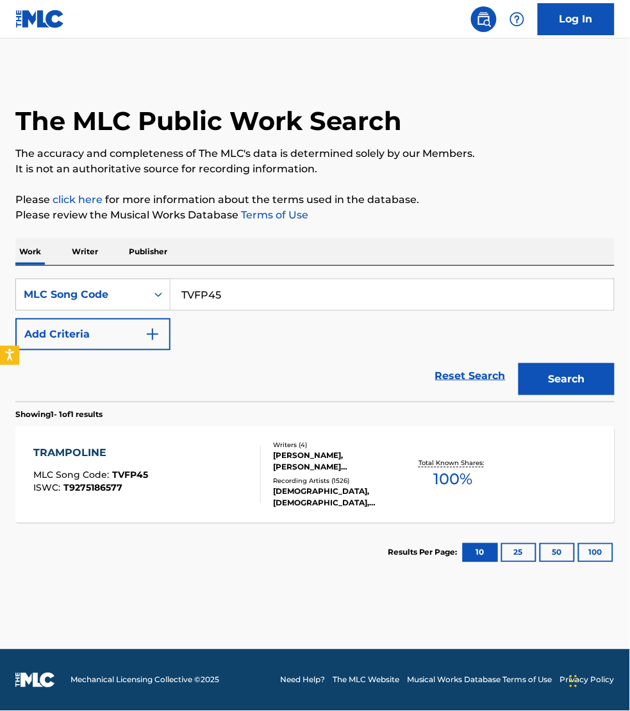
click at [193, 475] on div "TRAMPOLINE MLC Song Code : TVFP45 ISWC : T9275186577" at bounding box center [146, 475] width 227 height 58
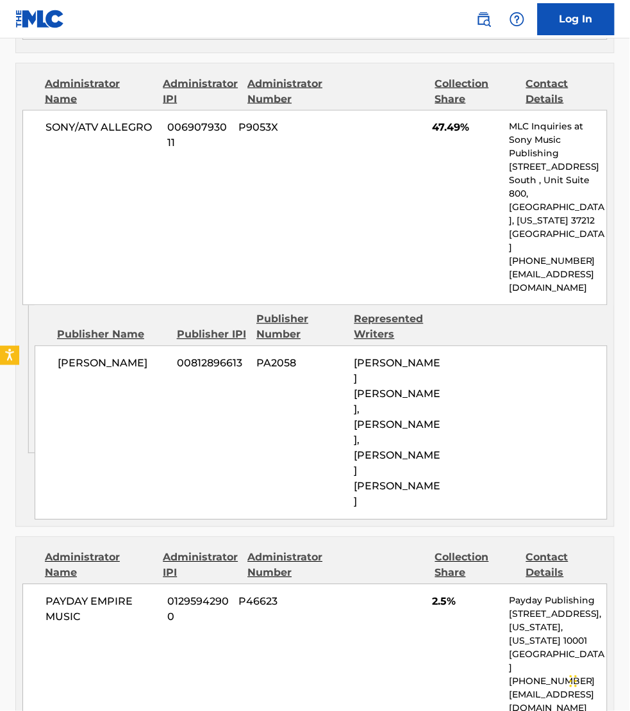
scroll to position [1241, 0]
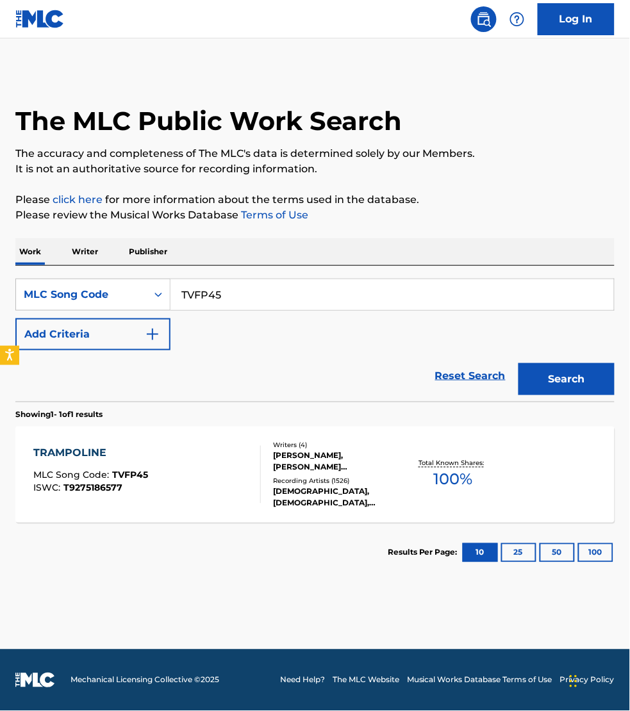
click at [240, 294] on input "TVFP45" at bounding box center [391, 294] width 443 height 31
paste input "BF66DM"
type input "BF66DM"
click at [518, 363] on button "Search" at bounding box center [566, 379] width 96 height 32
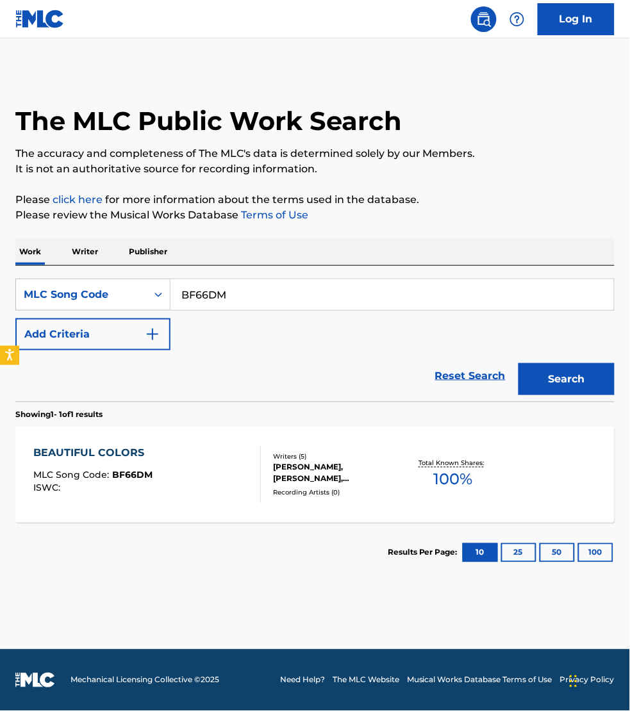
click at [242, 465] on div "BEAUTIFUL COLORS MLC Song Code : BF66DM ISWC :" at bounding box center [146, 475] width 227 height 58
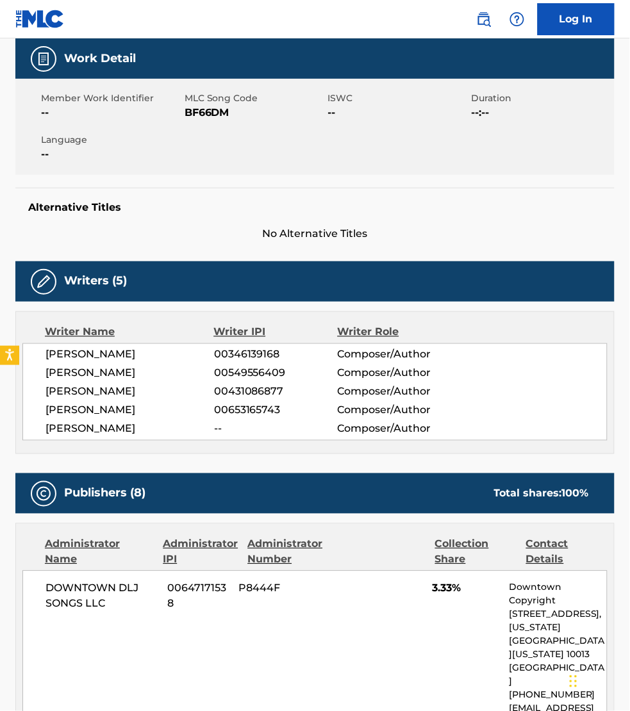
scroll to position [104, 0]
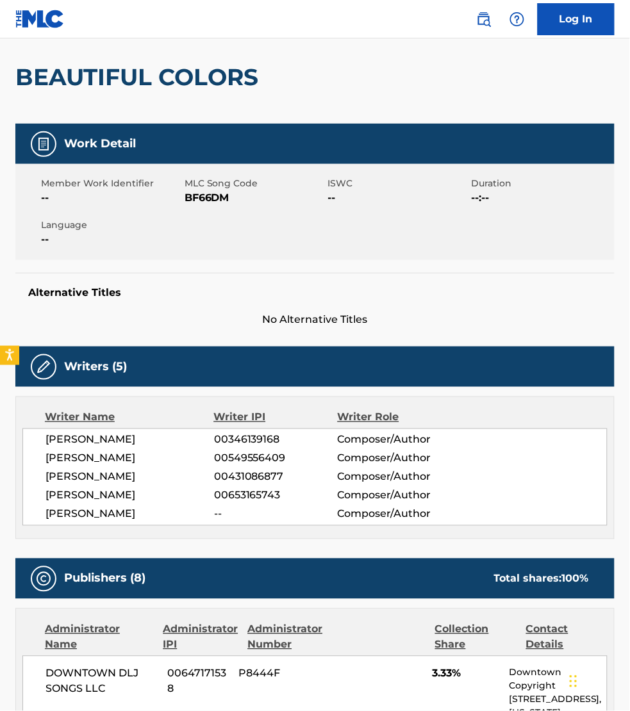
click at [211, 194] on span "BF66DM" at bounding box center [255, 197] width 140 height 15
copy span "BF66DM"
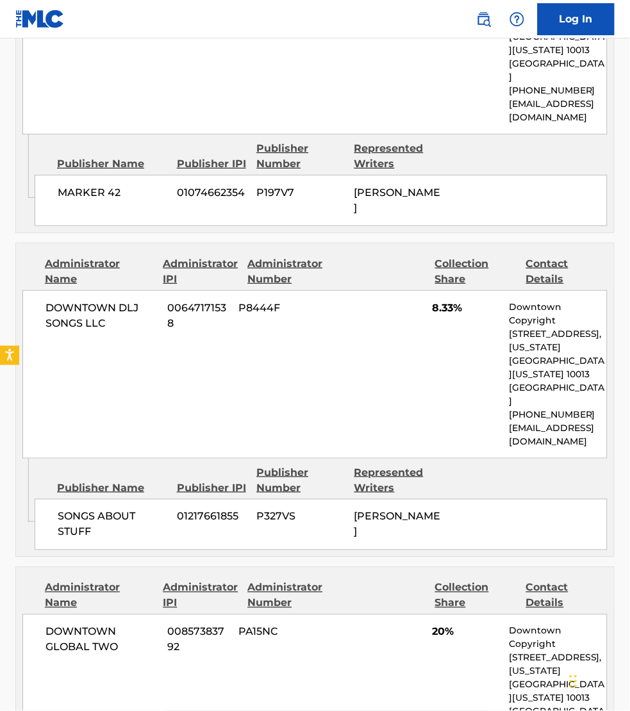
scroll to position [2448, 0]
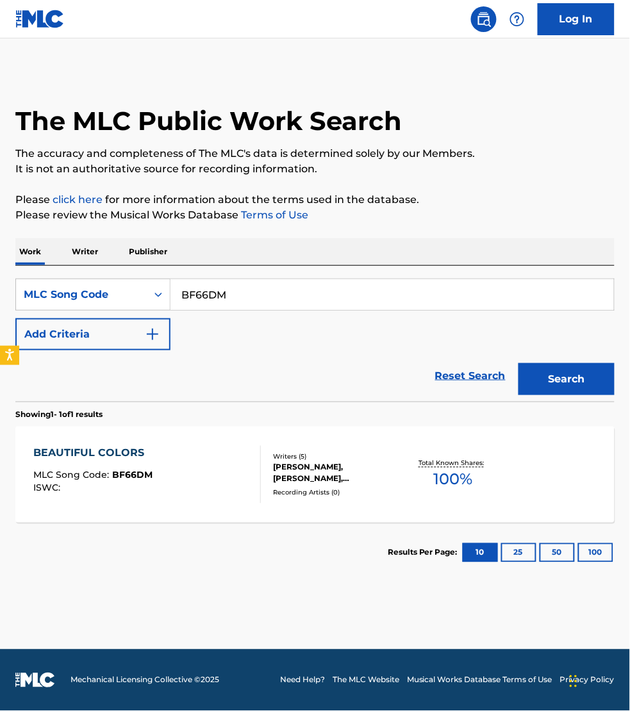
click at [225, 299] on input "BF66DM" at bounding box center [391, 294] width 443 height 31
paste input "UW4DRE"
type input "UW4DRE"
click at [518, 363] on button "Search" at bounding box center [566, 379] width 96 height 32
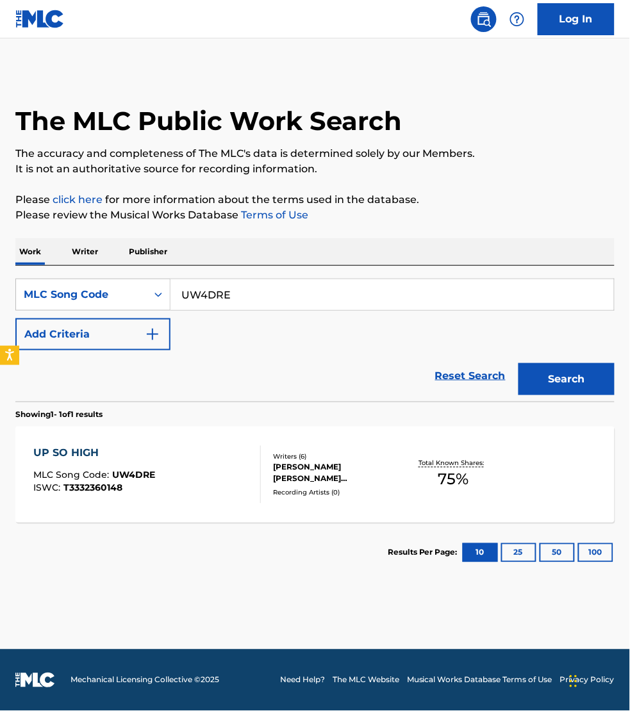
click at [226, 468] on div "UP SO HIGH MLC Song Code : UW4DRE ISWC : T3332360148" at bounding box center [146, 475] width 227 height 58
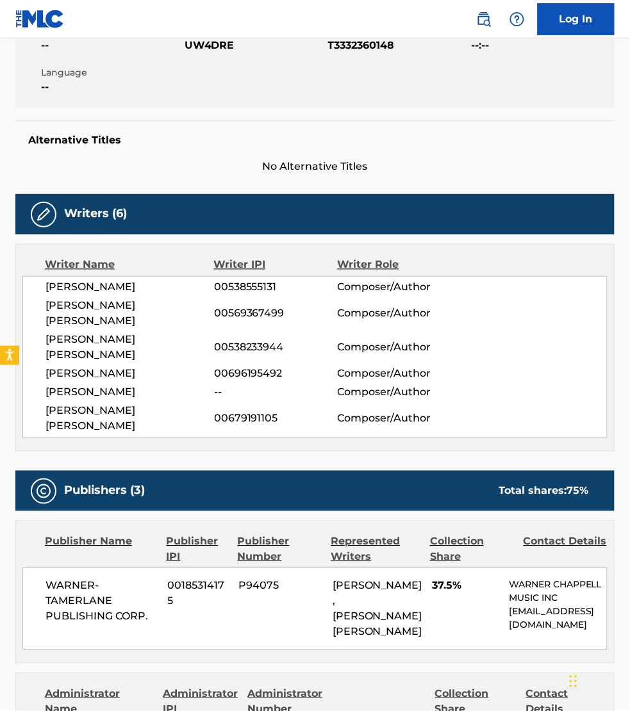
scroll to position [240, 0]
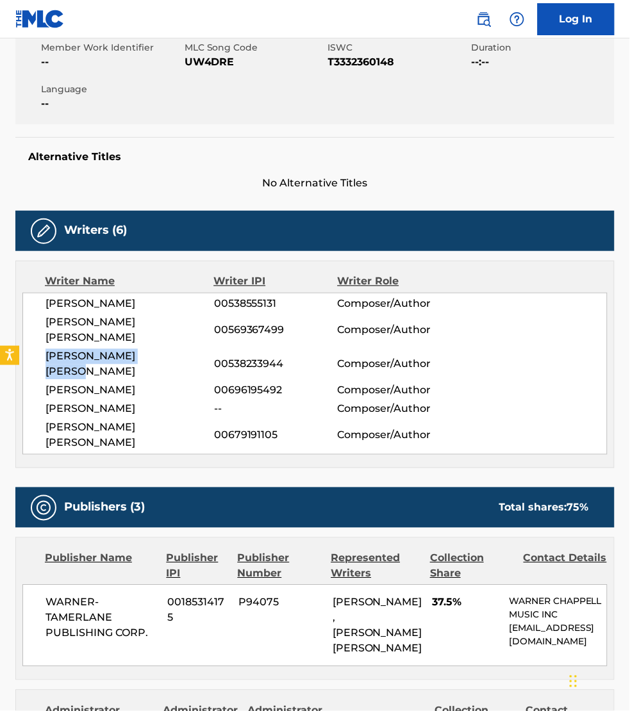
drag, startPoint x: 44, startPoint y: 341, endPoint x: 181, endPoint y: 345, distance: 137.8
click at [181, 345] on div "[PERSON_NAME] 00538555131 Composer/Author [PERSON_NAME] [PERSON_NAME] 005693674…" at bounding box center [314, 374] width 585 height 162
copy span "[PERSON_NAME] [PERSON_NAME]"
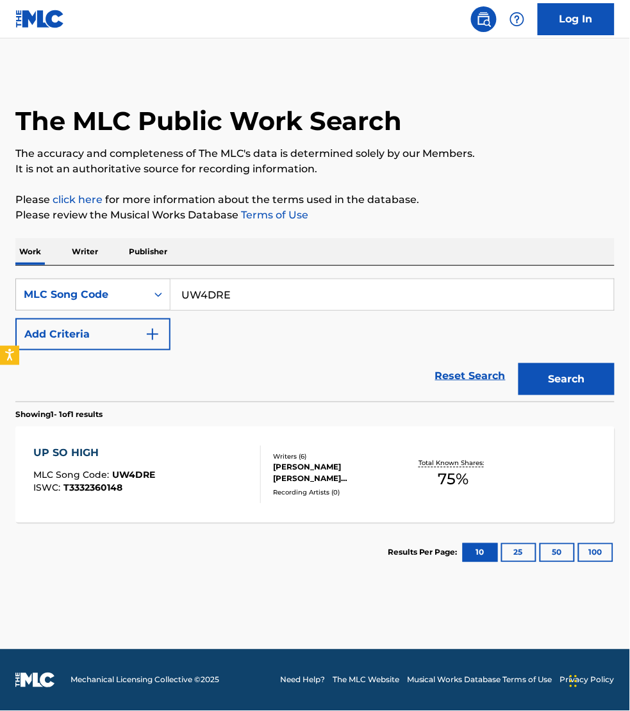
click at [92, 250] on p "Writer" at bounding box center [85, 251] width 34 height 27
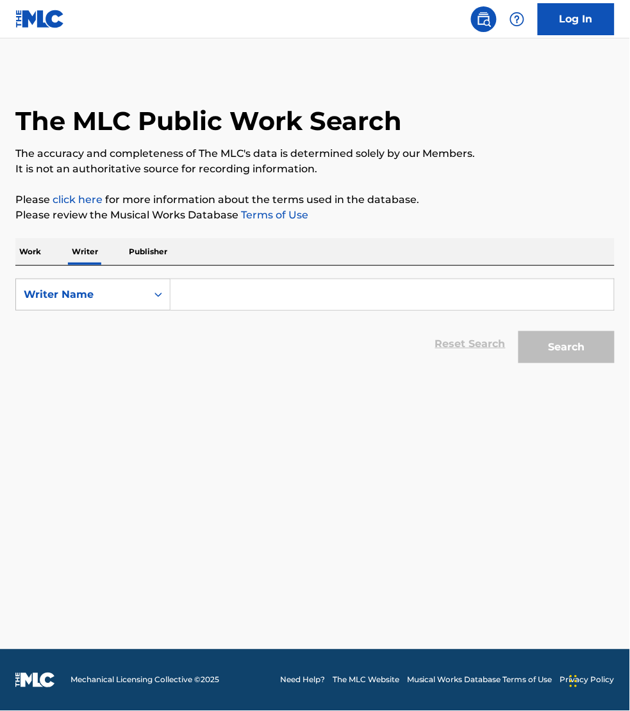
click at [249, 298] on input "Search Form" at bounding box center [391, 294] width 443 height 31
paste input "[PERSON_NAME] [PERSON_NAME]"
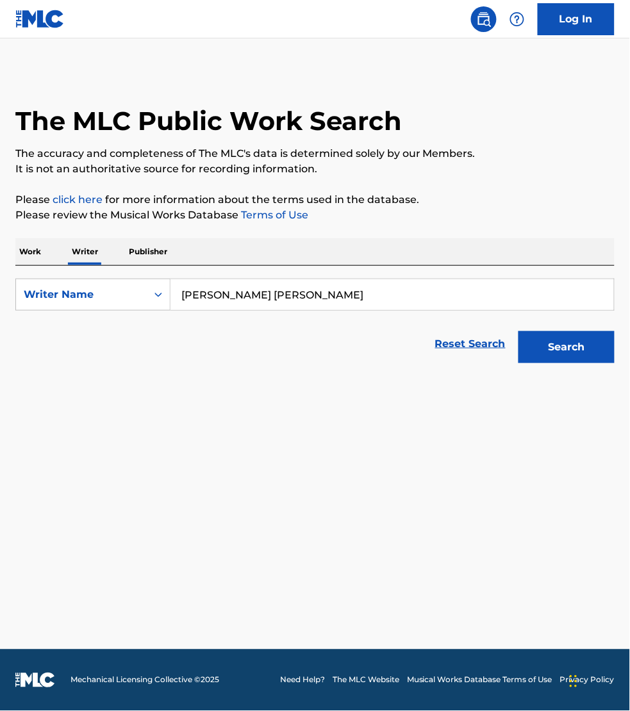
type input "[PERSON_NAME] [PERSON_NAME]"
click at [518, 331] on button "Search" at bounding box center [566, 347] width 96 height 32
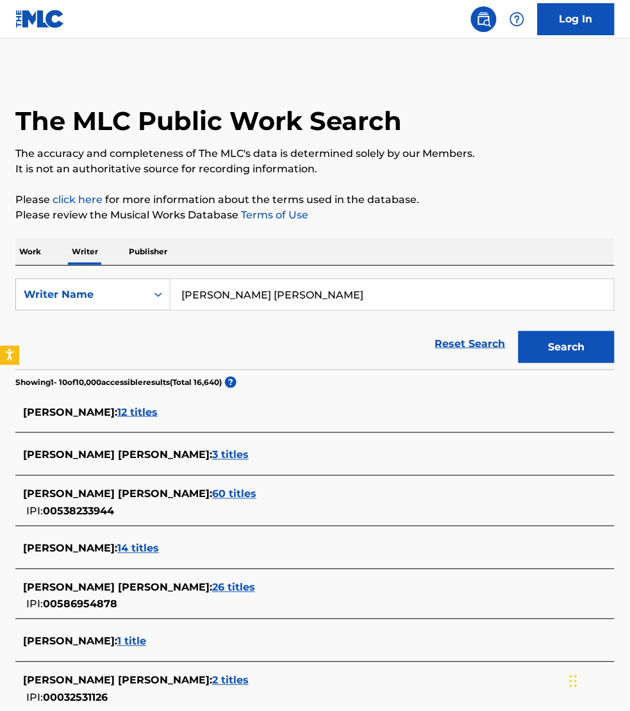
click at [192, 488] on div "[PERSON_NAME] [PERSON_NAME] : 60 titles" at bounding box center [298, 494] width 550 height 15
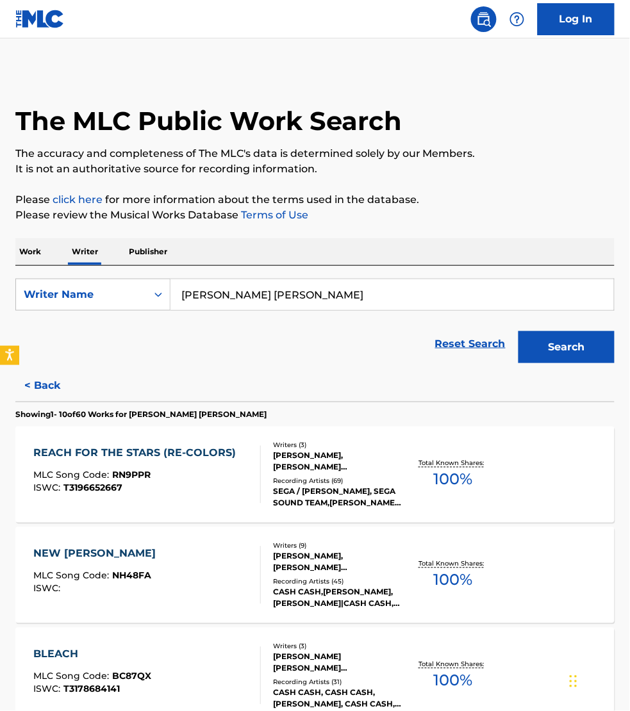
click at [224, 484] on div "ISWC : T3196652667" at bounding box center [137, 489] width 209 height 10
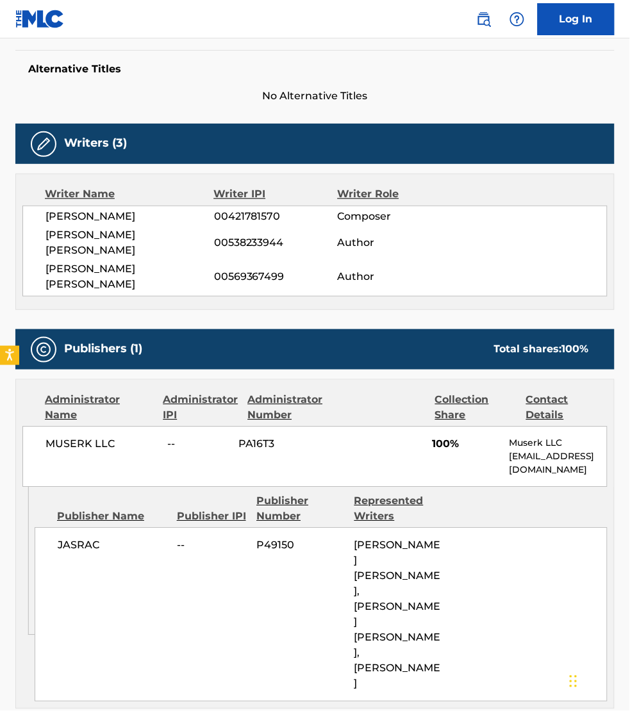
scroll to position [360, 0]
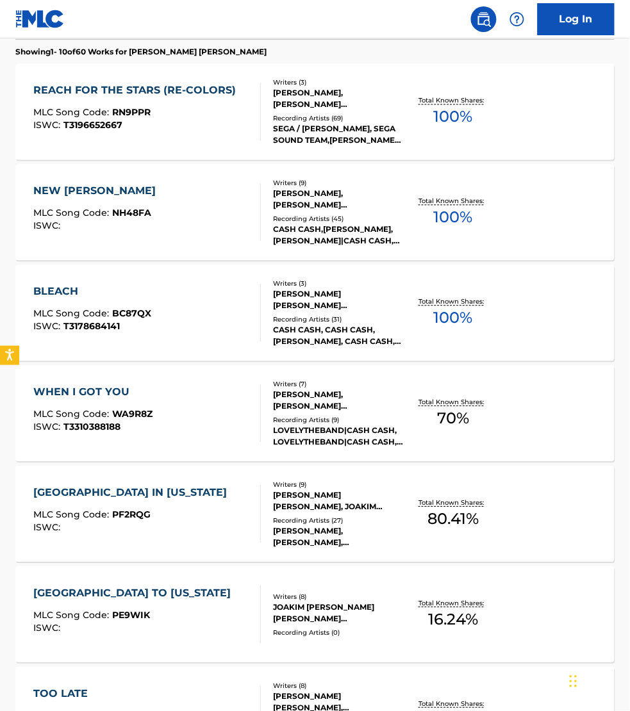
scroll to position [360, 0]
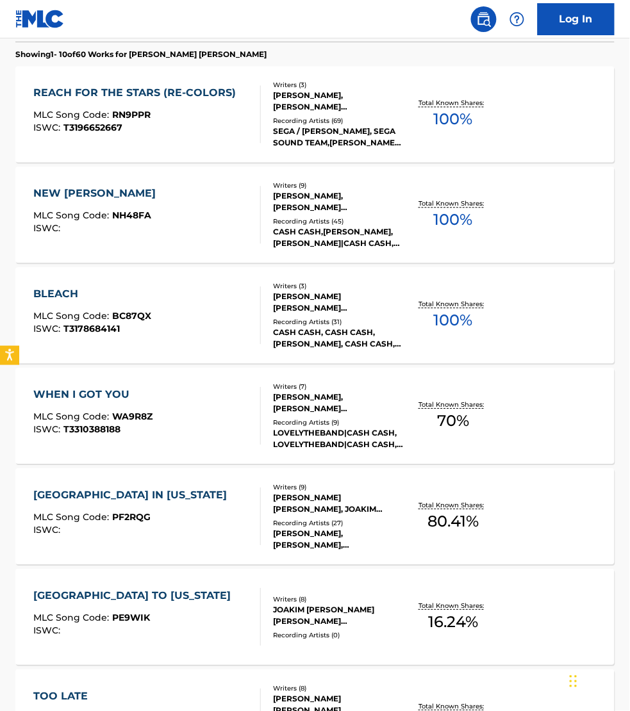
click at [210, 306] on div "BLEACH MLC Song Code : BC87QX ISWC : T3178684141" at bounding box center [146, 316] width 227 height 58
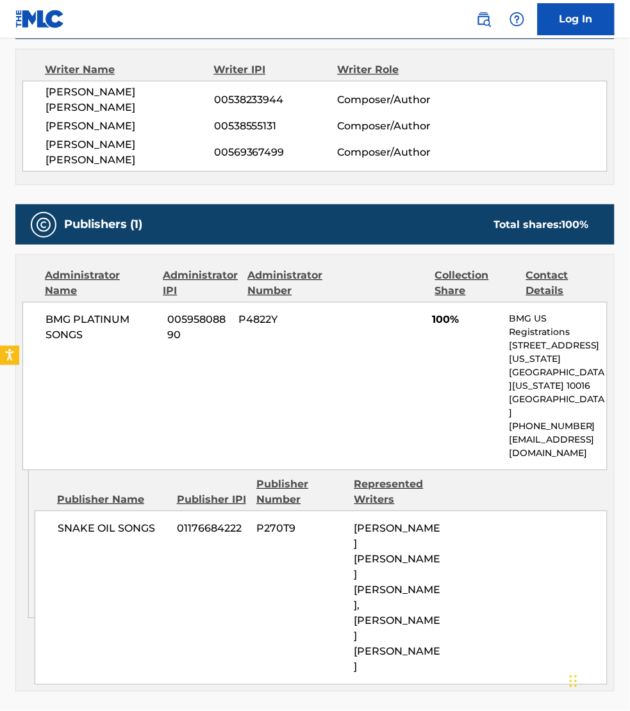
scroll to position [460, 0]
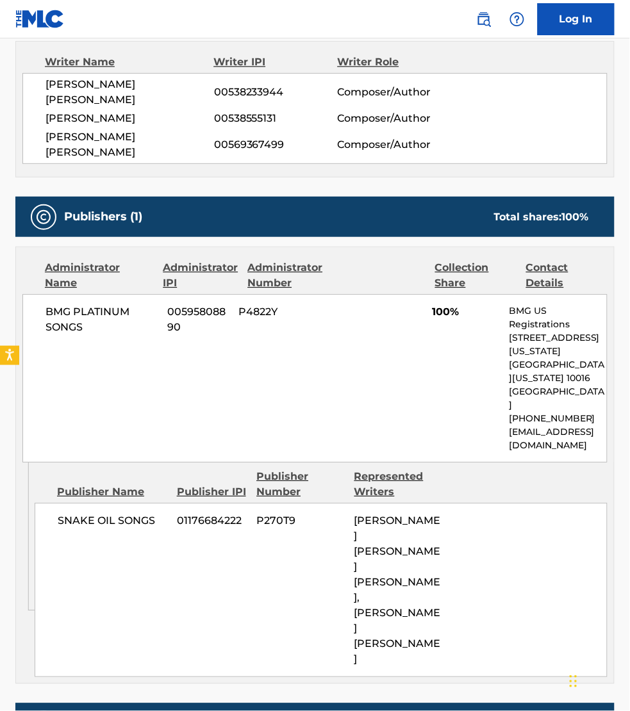
click at [610, 247] on div "Administrator Name Administrator IPI Administrator Number Collection Share Cont…" at bounding box center [315, 354] width 598 height 215
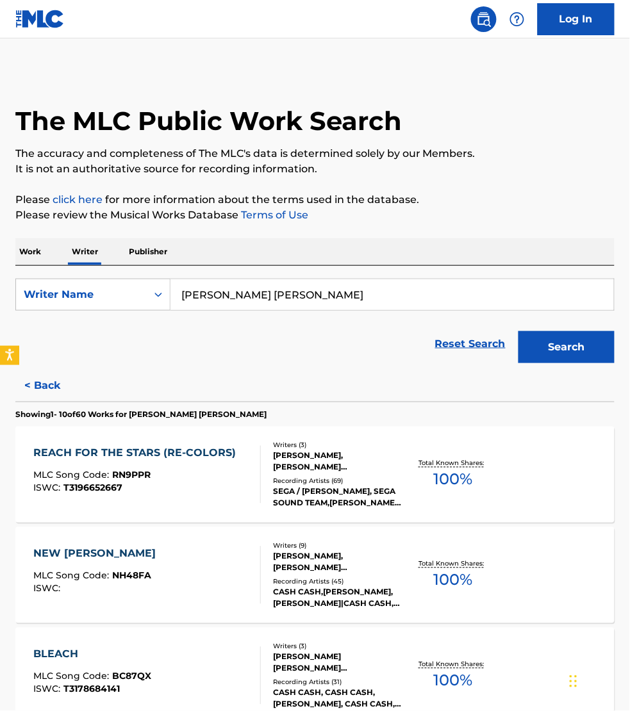
click at [20, 244] on p "Work" at bounding box center [29, 251] width 29 height 27
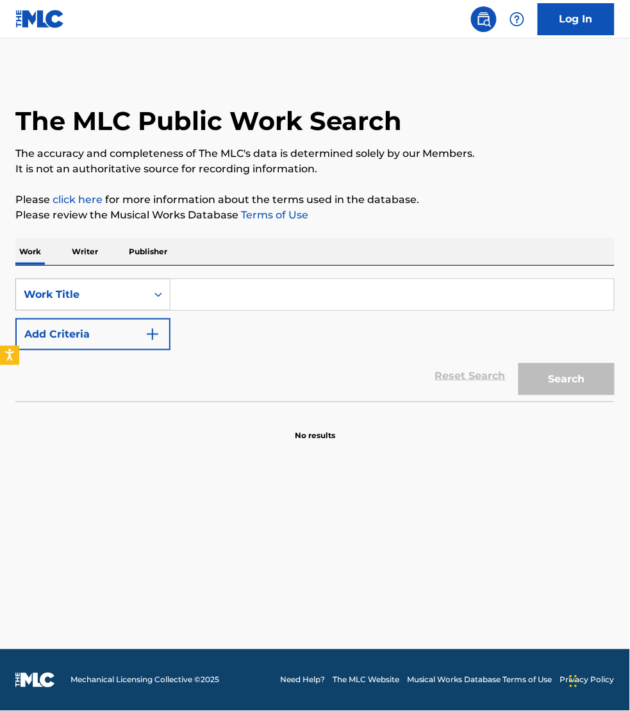
click at [53, 294] on div "Work Title" at bounding box center [81, 294] width 115 height 15
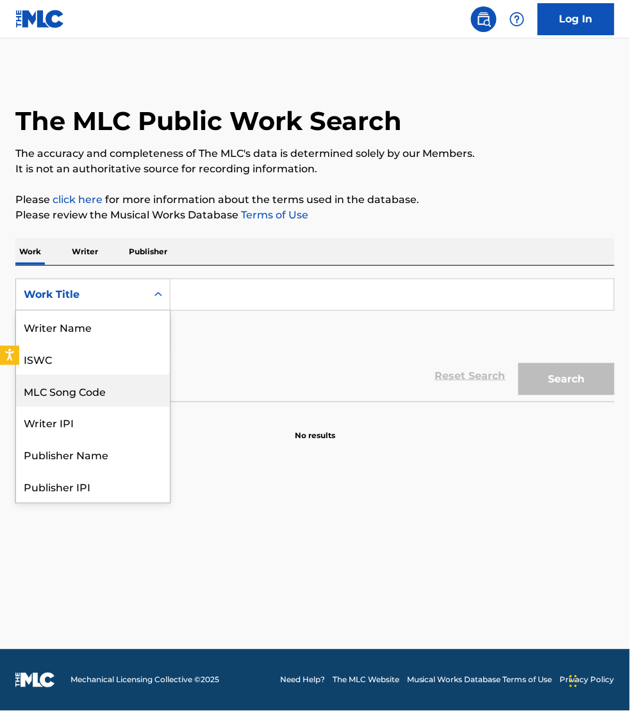
scroll to position [64, 0]
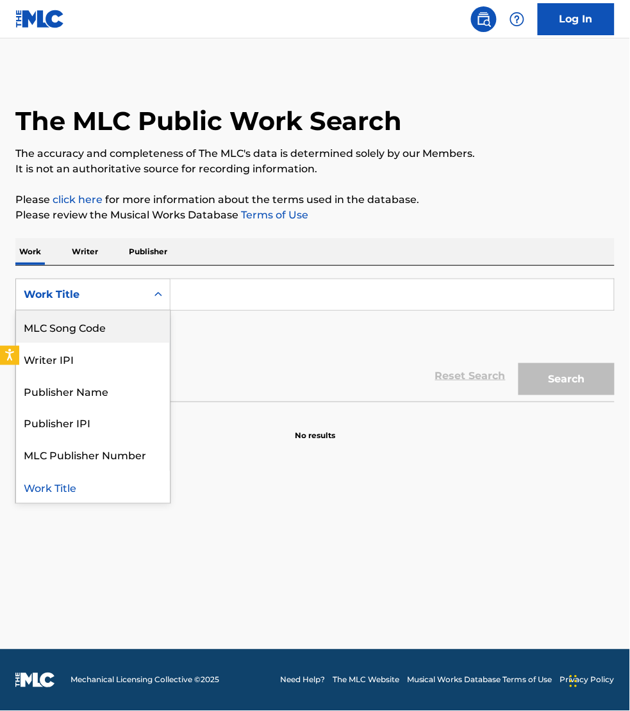
click at [75, 331] on div "MLC Song Code" at bounding box center [93, 327] width 154 height 32
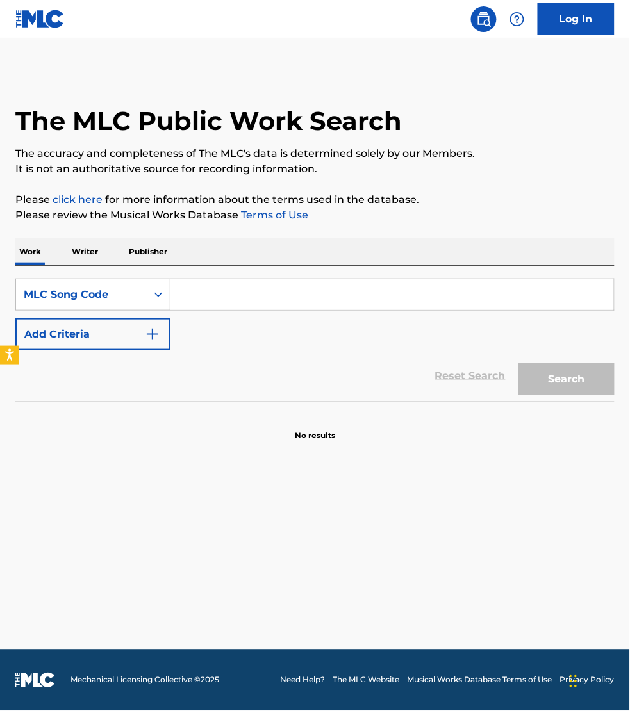
click at [208, 292] on input "Search Form" at bounding box center [391, 294] width 443 height 31
paste input "OL4C0E"
type input "OL4C0E"
click at [518, 363] on button "Search" at bounding box center [566, 379] width 96 height 32
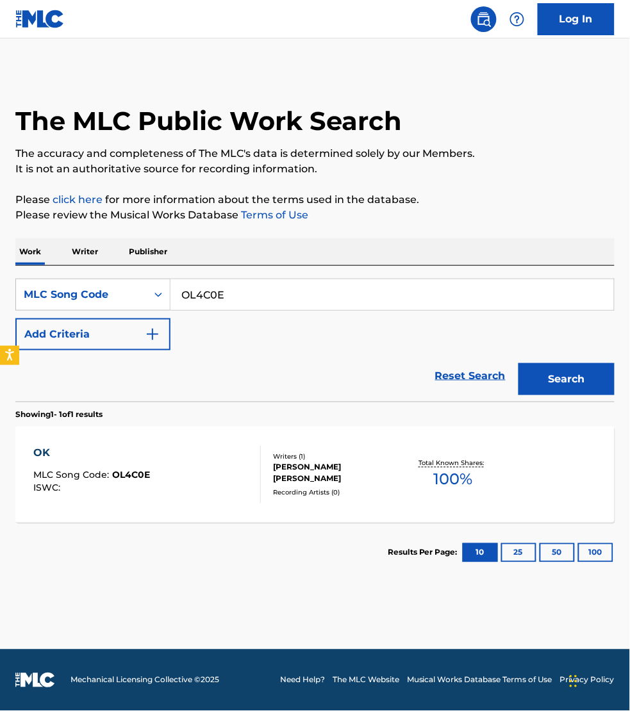
click at [208, 459] on div "OK MLC Song Code : OL4C0E ISWC :" at bounding box center [146, 475] width 227 height 58
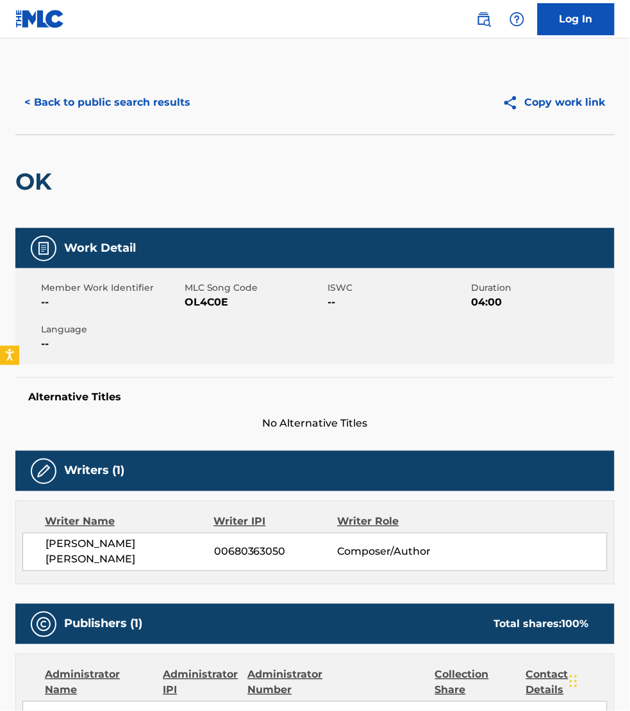
click at [616, 295] on div "< Back to public search results Copy work link OK Work Detail Member Work Ident…" at bounding box center [315, 585] width 630 height 1030
click at [67, 100] on button "< Back to public search results" at bounding box center [107, 103] width 184 height 32
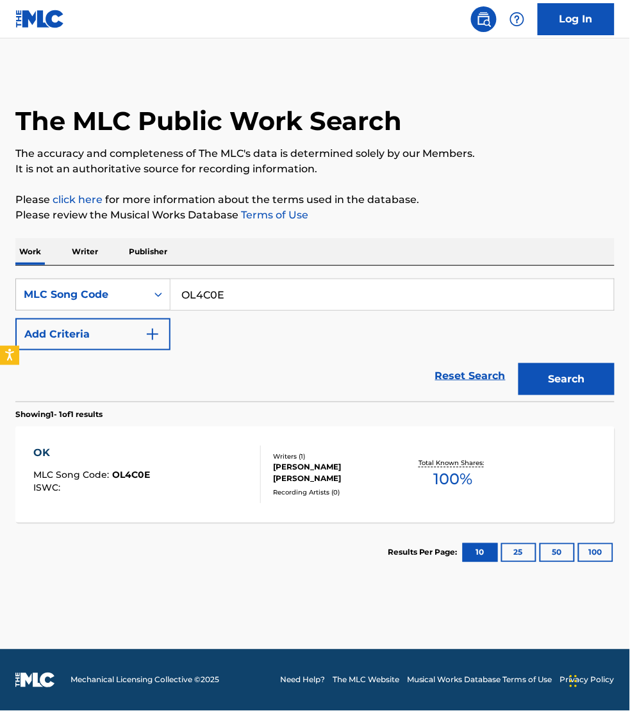
click at [227, 290] on input "OL4C0E" at bounding box center [391, 294] width 443 height 31
paste input "GB6HYB"
type input "GB6HYB"
click at [518, 363] on button "Search" at bounding box center [566, 379] width 96 height 32
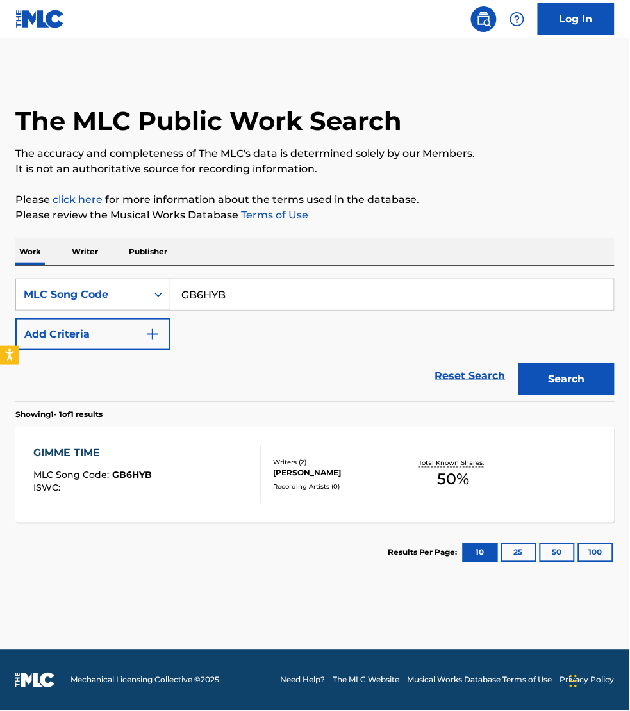
click at [208, 463] on div "GIMME TIME MLC Song Code : GB6HYB ISWC :" at bounding box center [146, 475] width 227 height 58
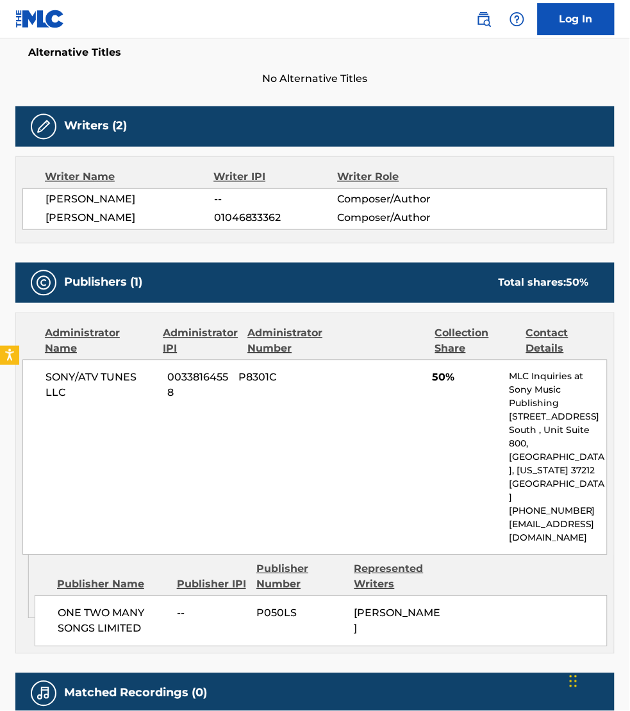
scroll to position [380, 0]
